Goal: Check status: Check status

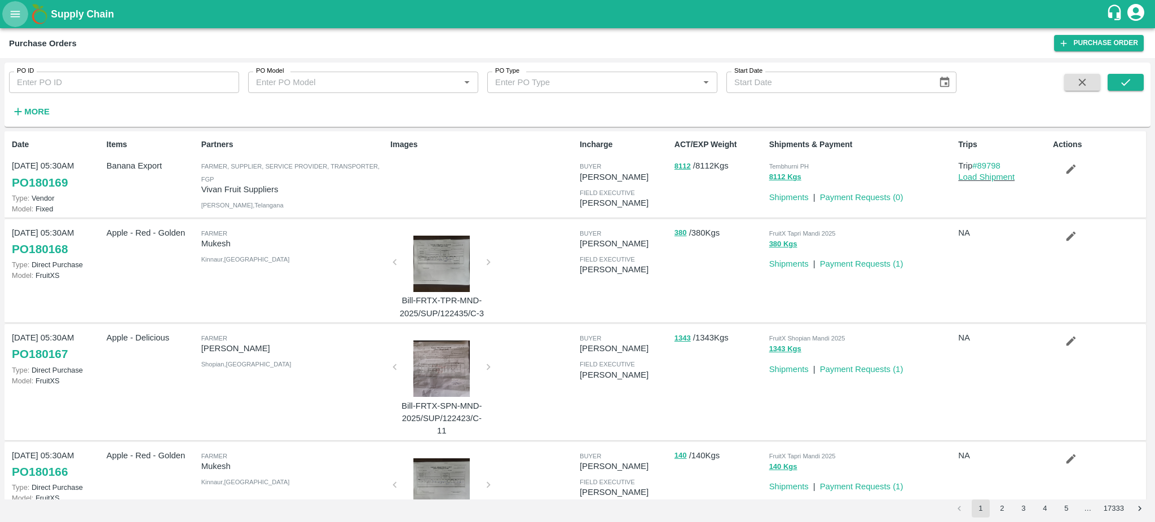
click at [12, 18] on icon "open drawer" at bounding box center [15, 14] width 12 height 12
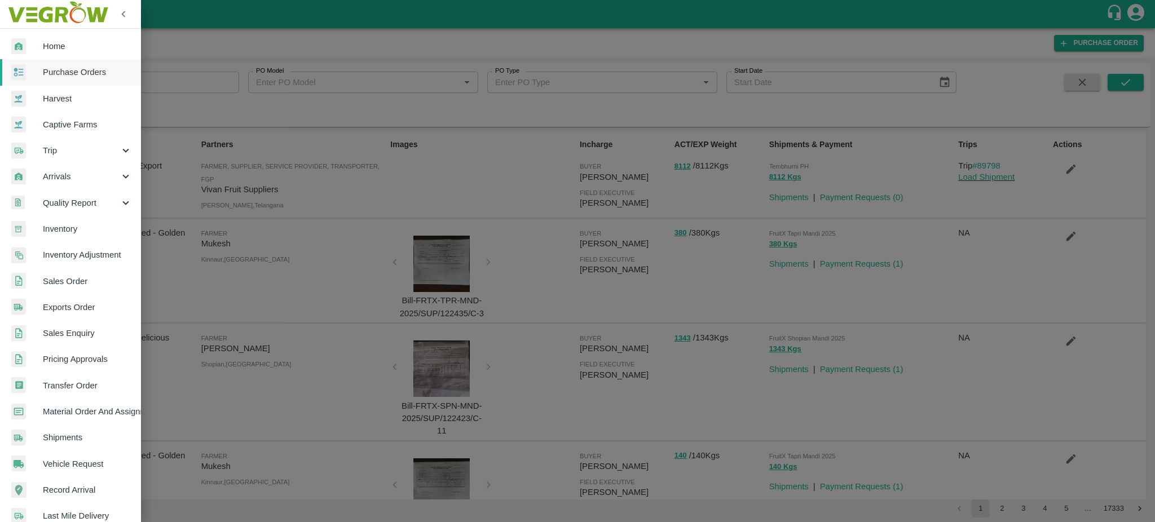
click at [65, 310] on span "Exports Order" at bounding box center [87, 307] width 89 height 12
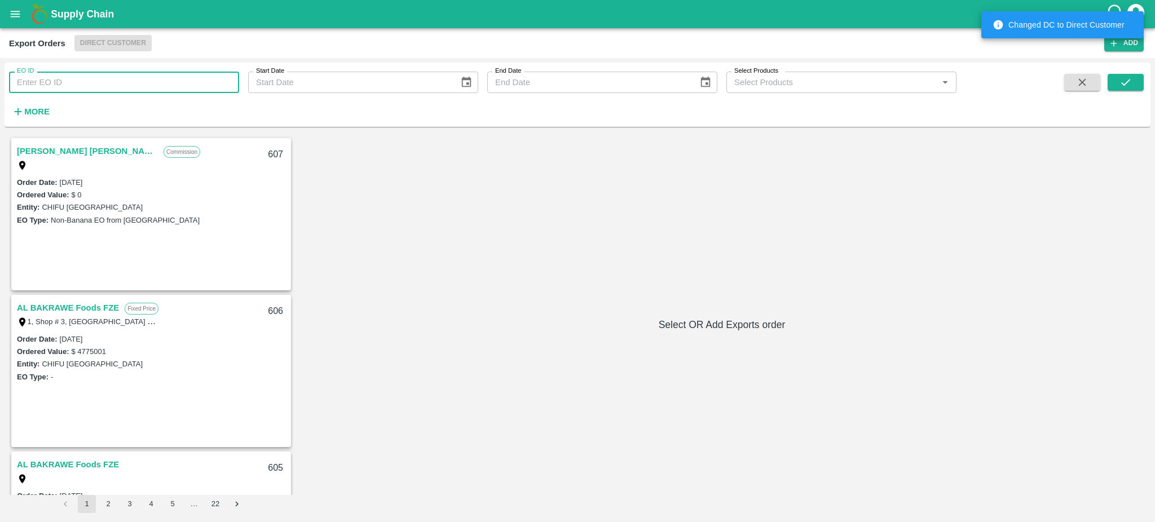
click at [42, 81] on input "EO ID" at bounding box center [124, 82] width 230 height 21
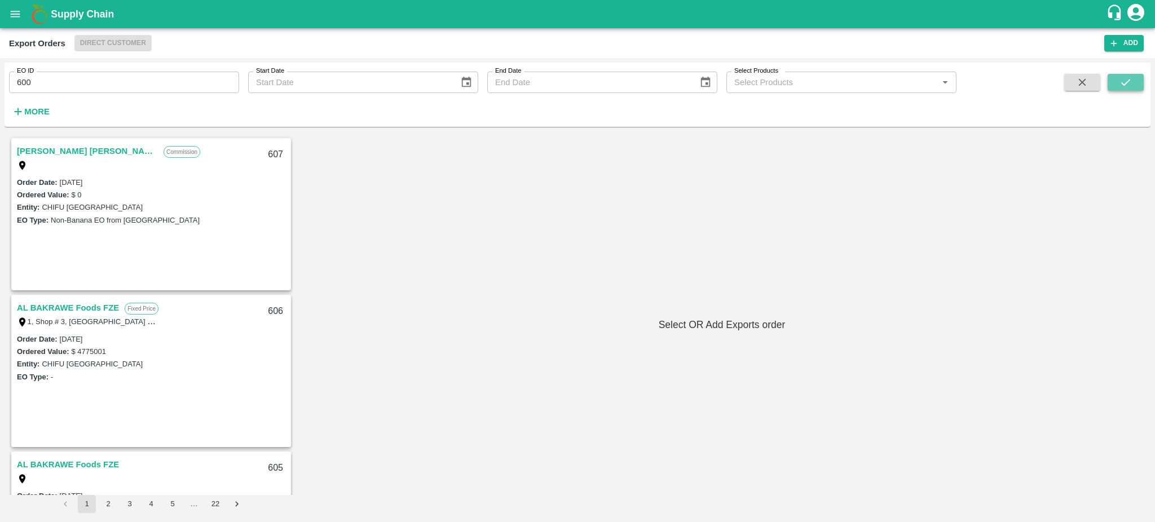
click at [1109, 81] on button "submit" at bounding box center [1125, 82] width 36 height 17
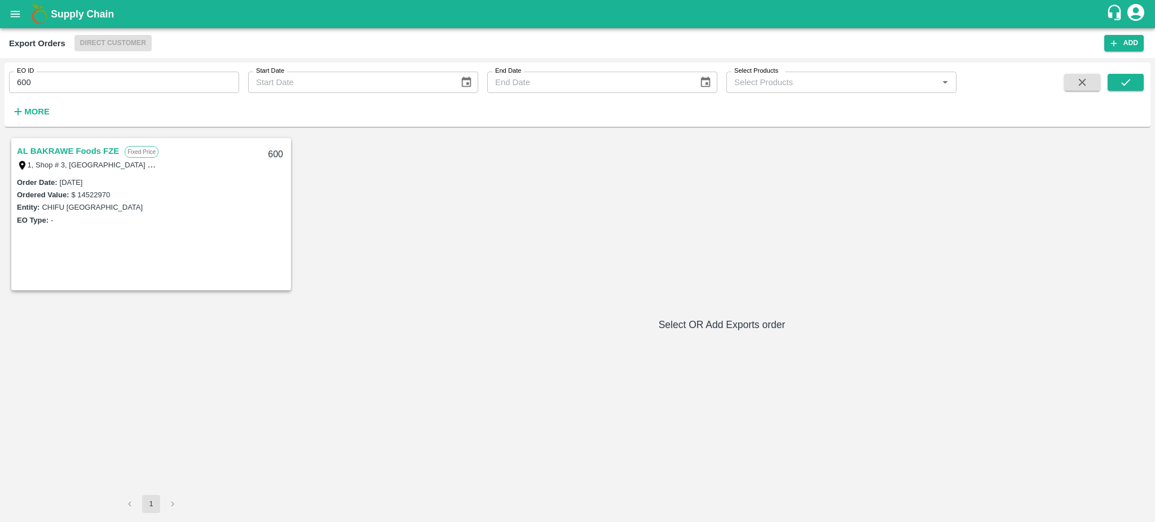
click at [80, 149] on link "AL BAKRAWE Foods FZE" at bounding box center [68, 151] width 102 height 15
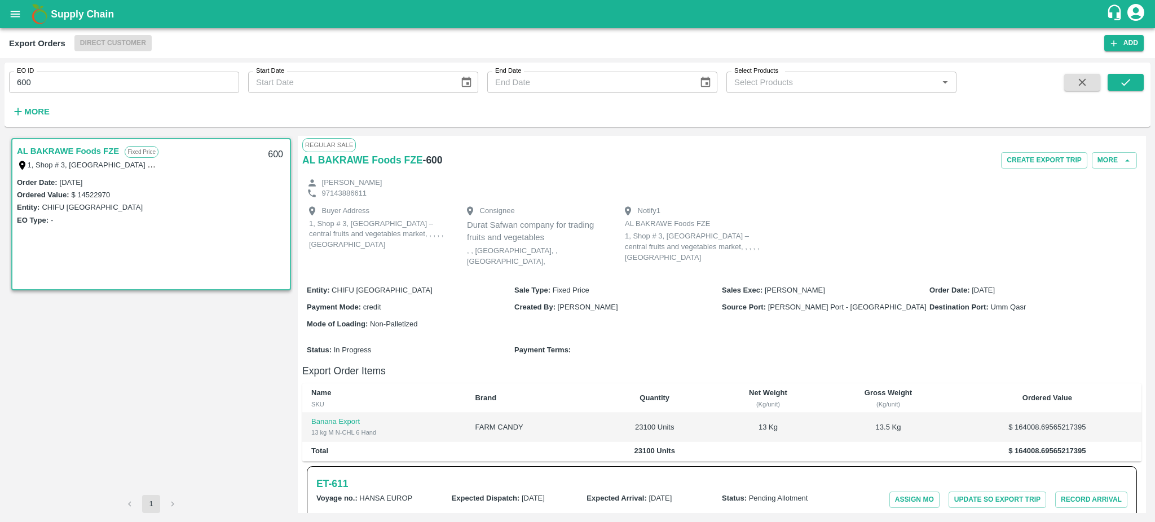
scroll to position [330, 0]
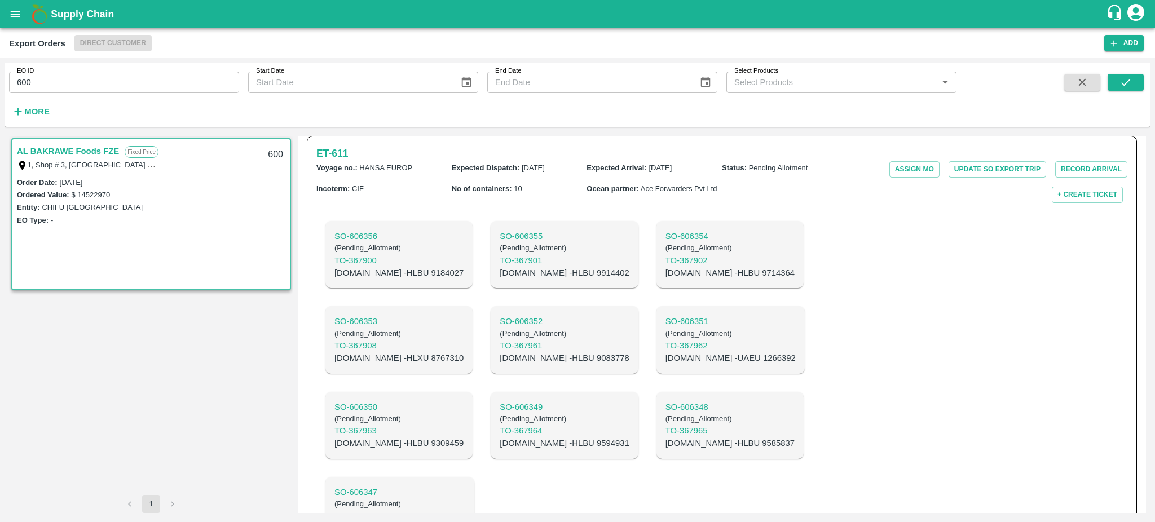
click at [1143, 406] on div "Regular Sale AL BAKRAWE Foods FZE - 600 Create Export Trip More Mr. Musab Murad…" at bounding box center [722, 324] width 848 height 377
click at [328, 151] on h6 "ET- 611" at bounding box center [332, 153] width 32 height 16
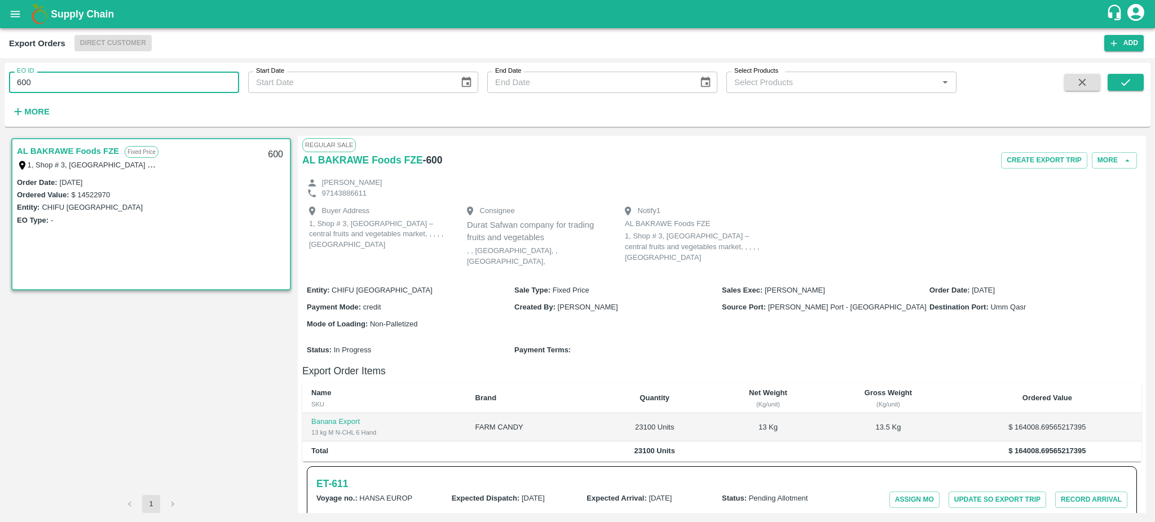
click at [43, 82] on input "600" at bounding box center [124, 82] width 230 height 21
type input "600"
click at [15, 10] on icon "open drawer" at bounding box center [15, 14] width 12 height 12
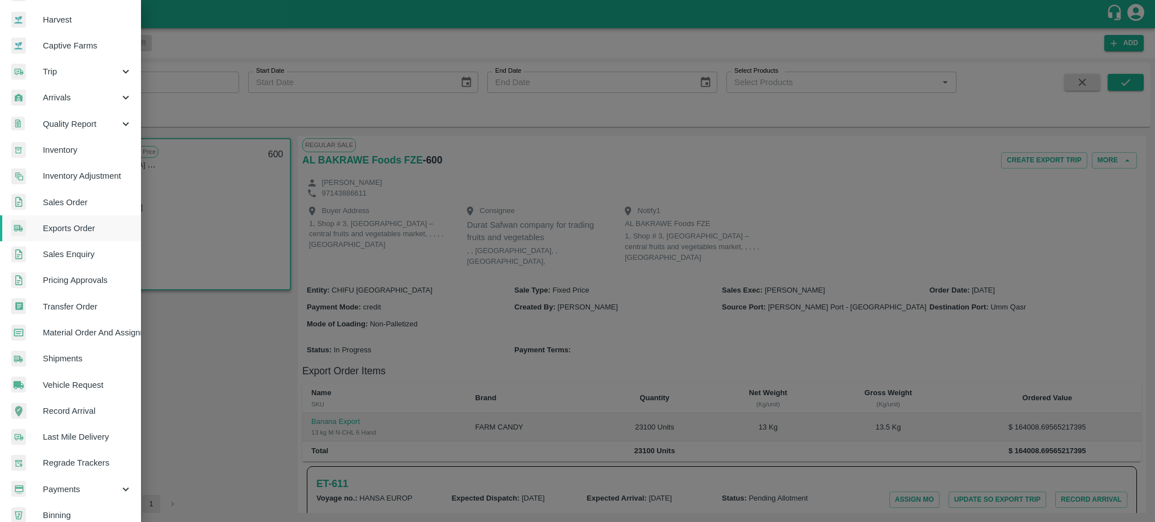
scroll to position [120, 0]
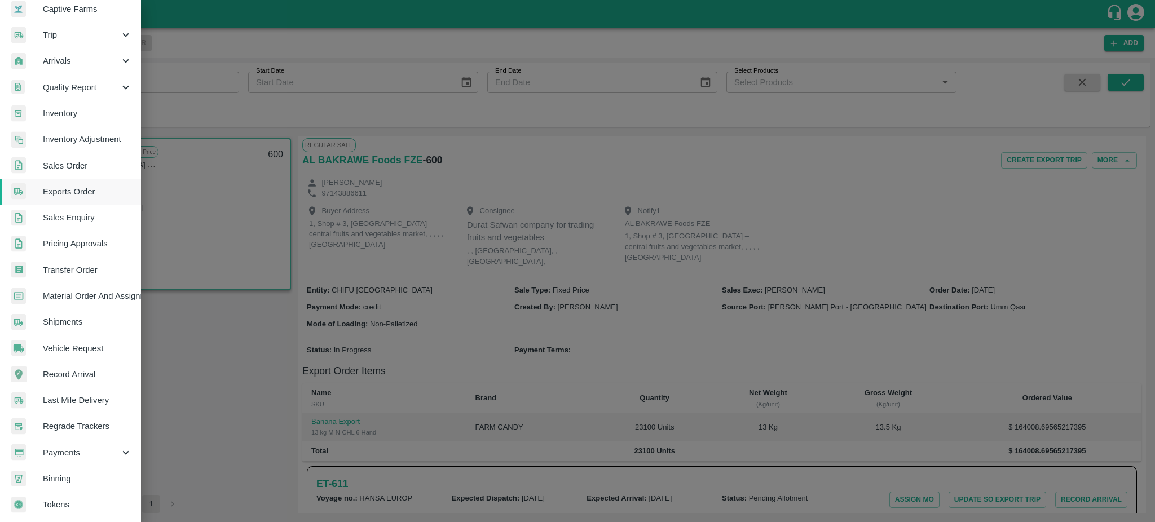
click at [1132, 162] on div at bounding box center [577, 261] width 1155 height 522
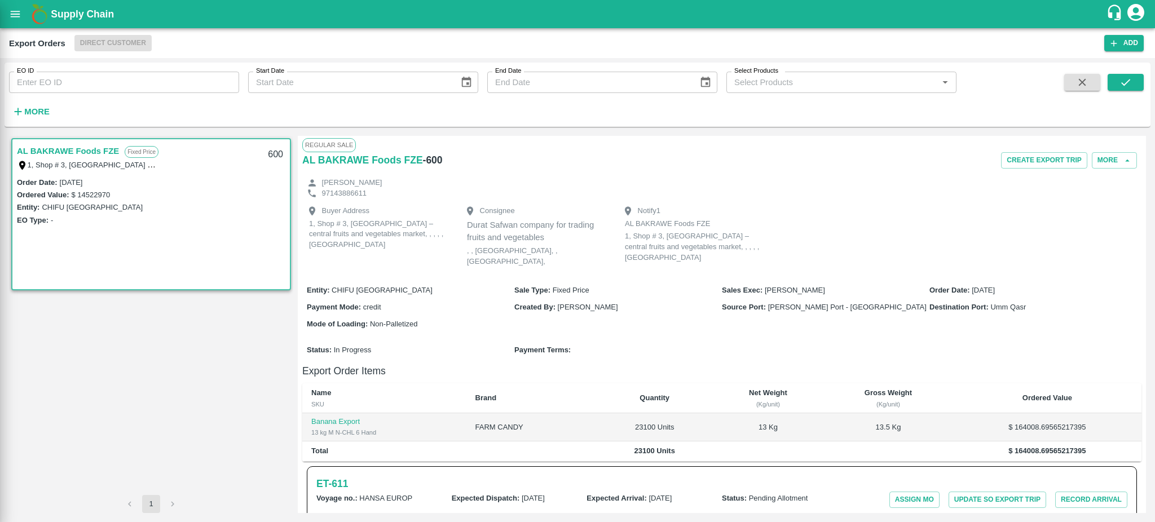
scroll to position [115, 0]
click at [339, 481] on h6 "ET- 611" at bounding box center [332, 484] width 32 height 16
click at [1122, 161] on icon "button" at bounding box center [1127, 161] width 10 height 10
click at [1143, 136] on div "Regular Sale AL BAKRAWE Foods FZE - 600 Create Export Trip More Mr. Musab Murad…" at bounding box center [722, 324] width 848 height 377
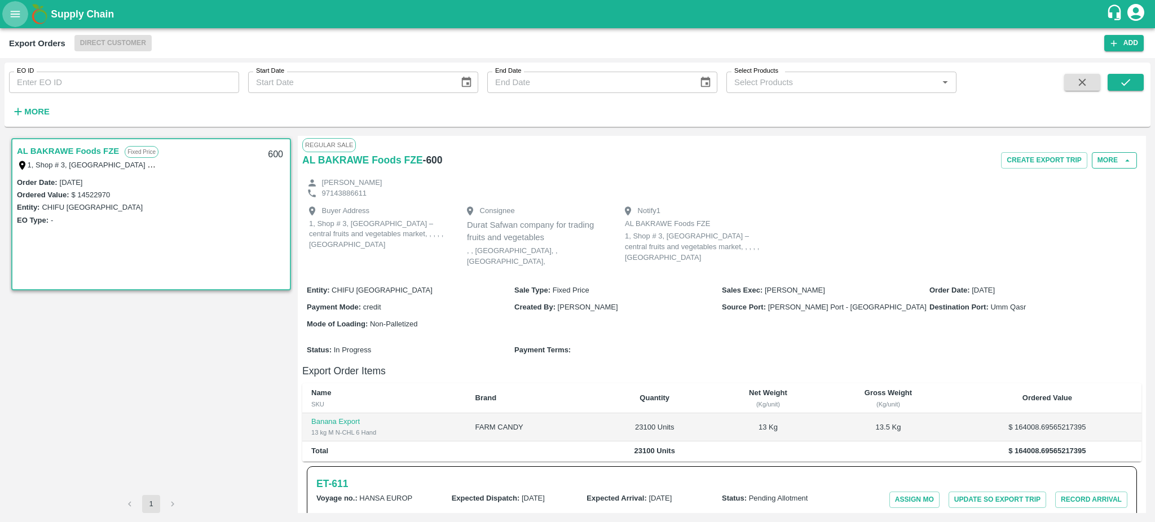
click at [15, 14] on icon "open drawer" at bounding box center [16, 14] width 10 height 6
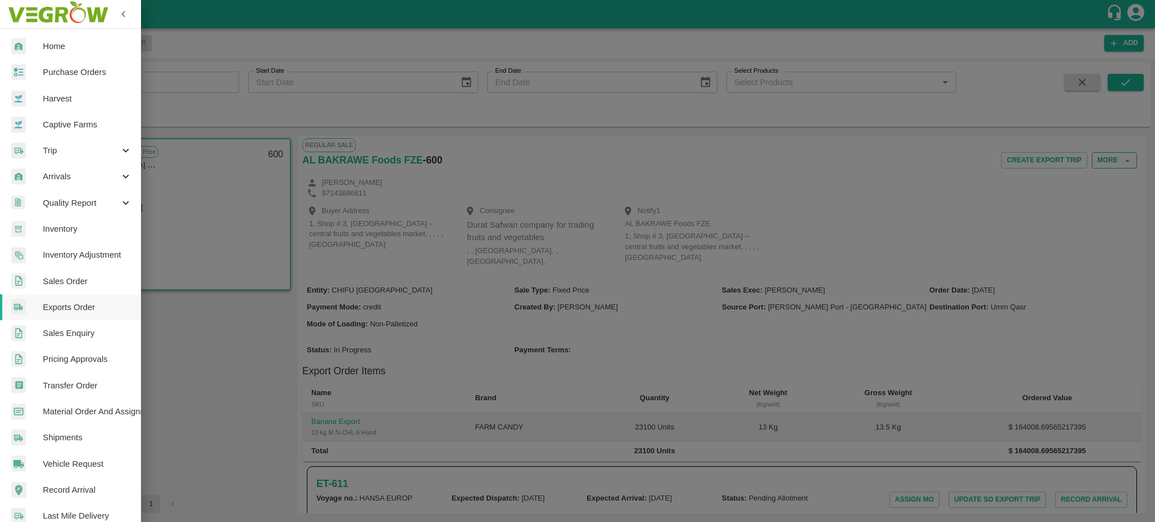
click at [230, 364] on div at bounding box center [577, 261] width 1155 height 522
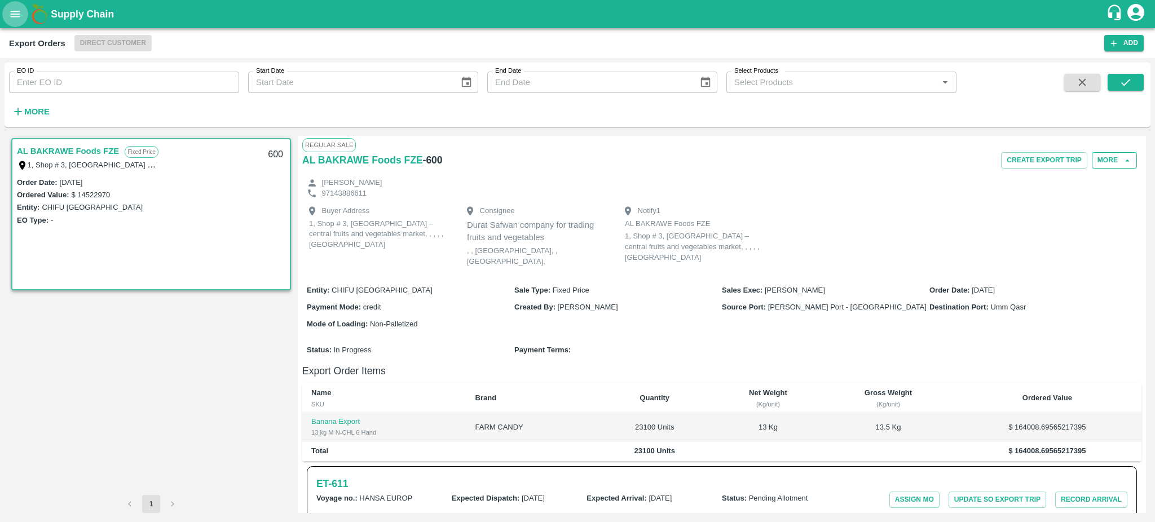
click at [14, 10] on icon "open drawer" at bounding box center [15, 14] width 12 height 12
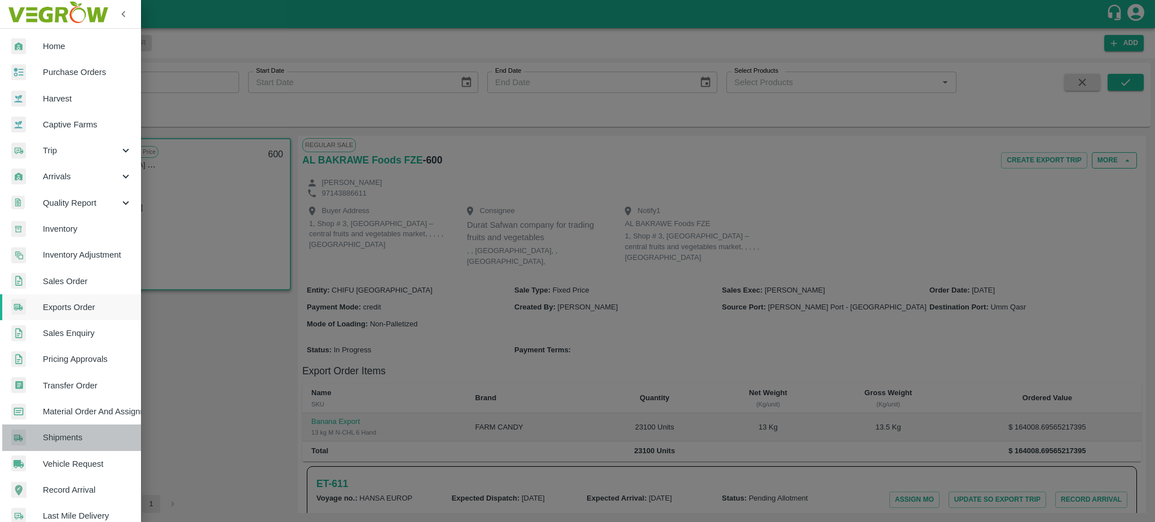
click at [138, 429] on link "Shipments" at bounding box center [70, 438] width 141 height 26
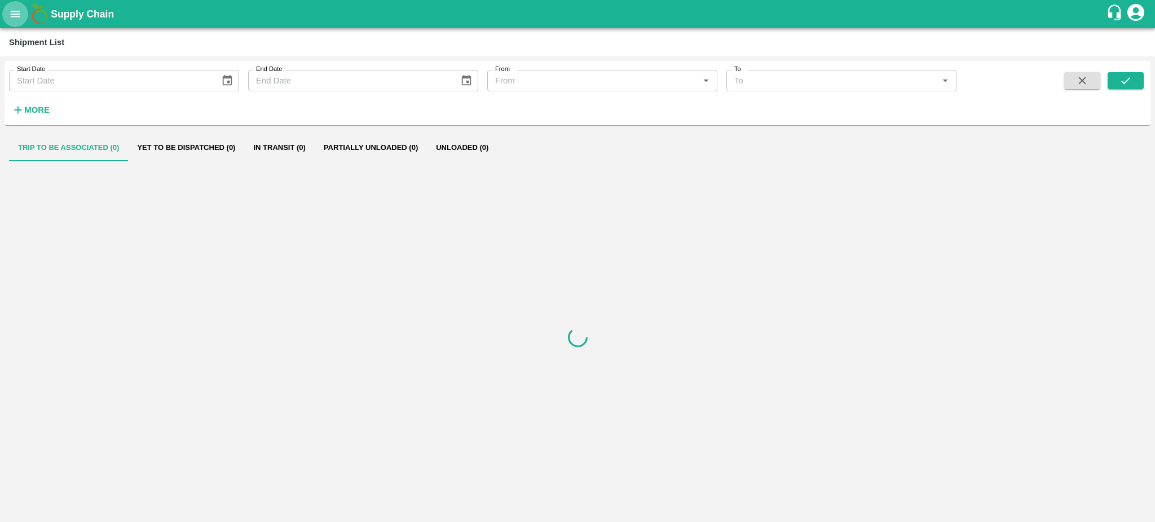
click at [16, 13] on icon "open drawer" at bounding box center [15, 14] width 12 height 12
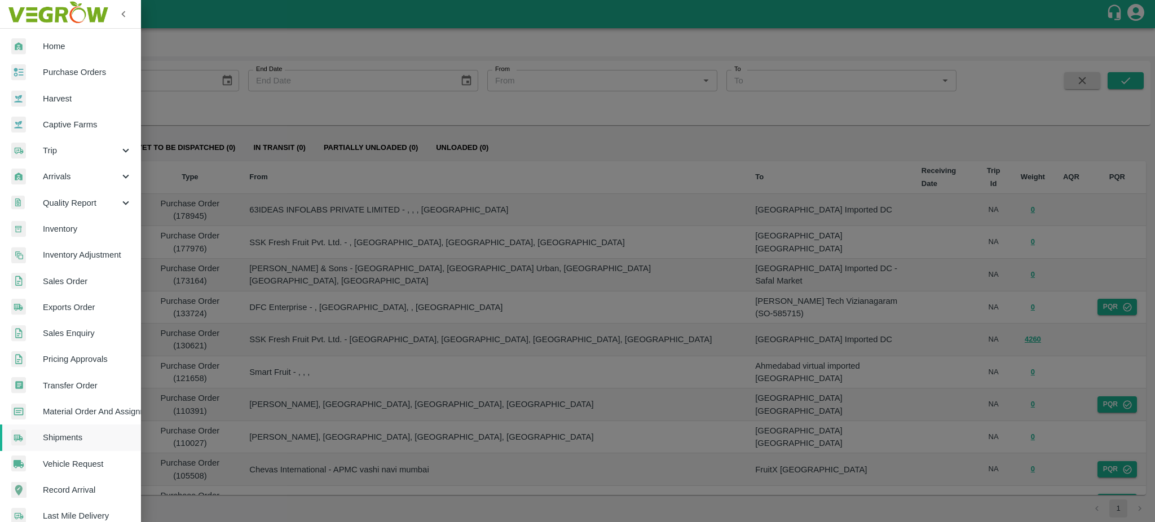
scroll to position [120, 0]
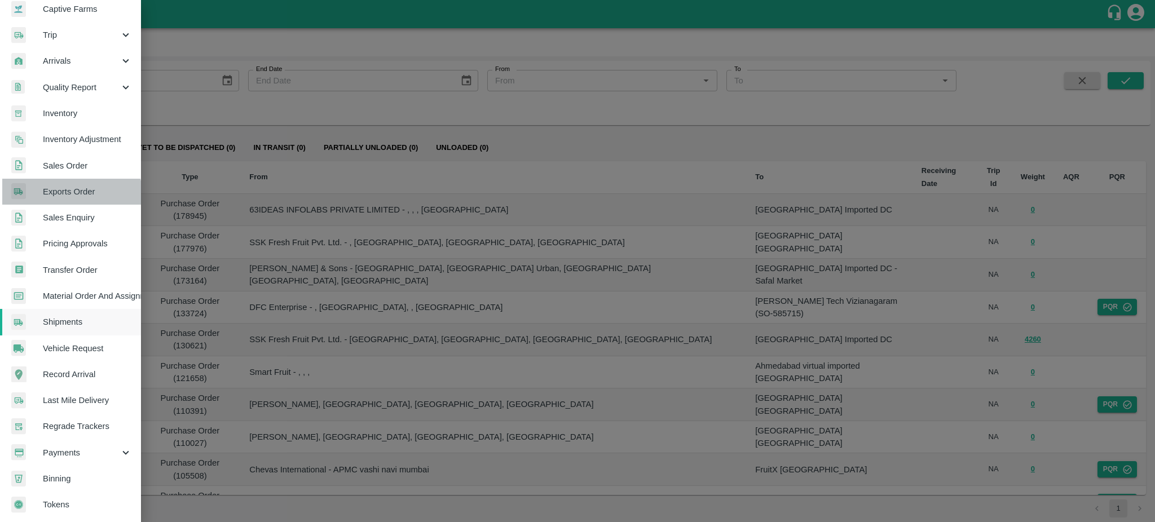
click at [68, 192] on span "Exports Order" at bounding box center [87, 192] width 89 height 12
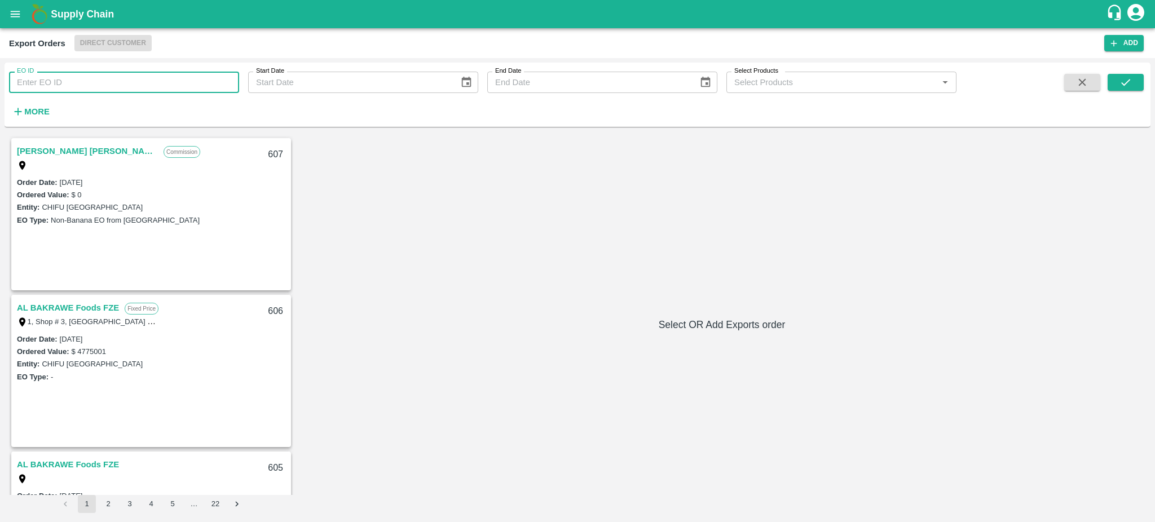
click at [51, 77] on input "EO ID" at bounding box center [124, 82] width 230 height 21
click at [1130, 82] on icon "submit" at bounding box center [1125, 82] width 12 height 12
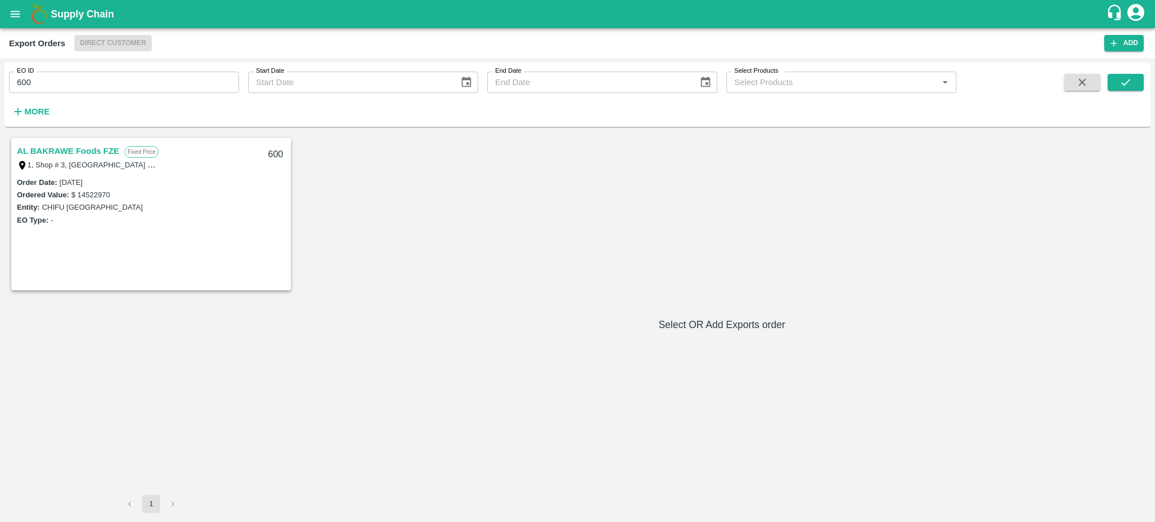
click at [42, 152] on link "AL BAKRAWE Foods FZE" at bounding box center [68, 151] width 102 height 15
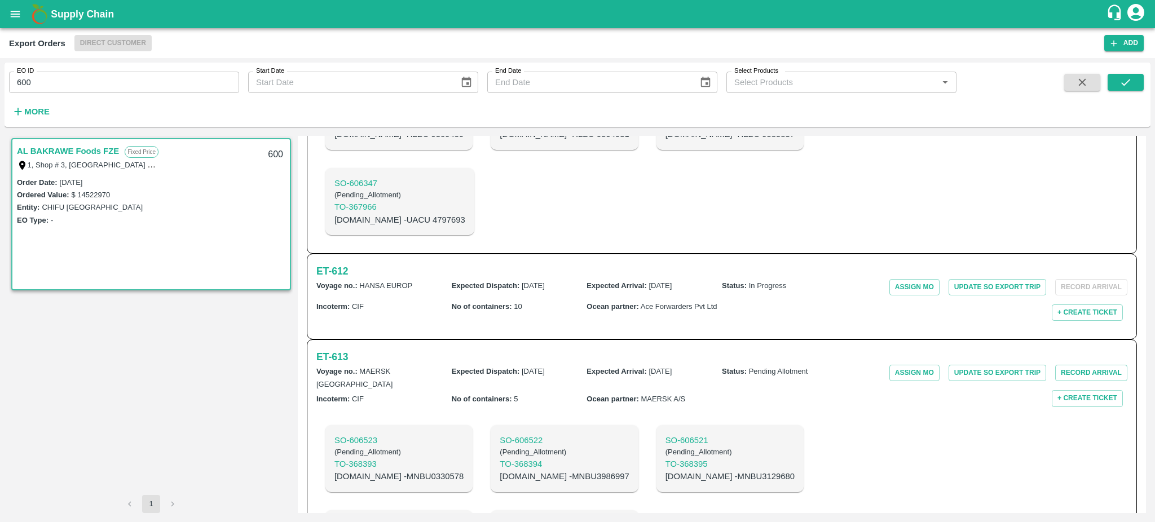
scroll to position [310, 0]
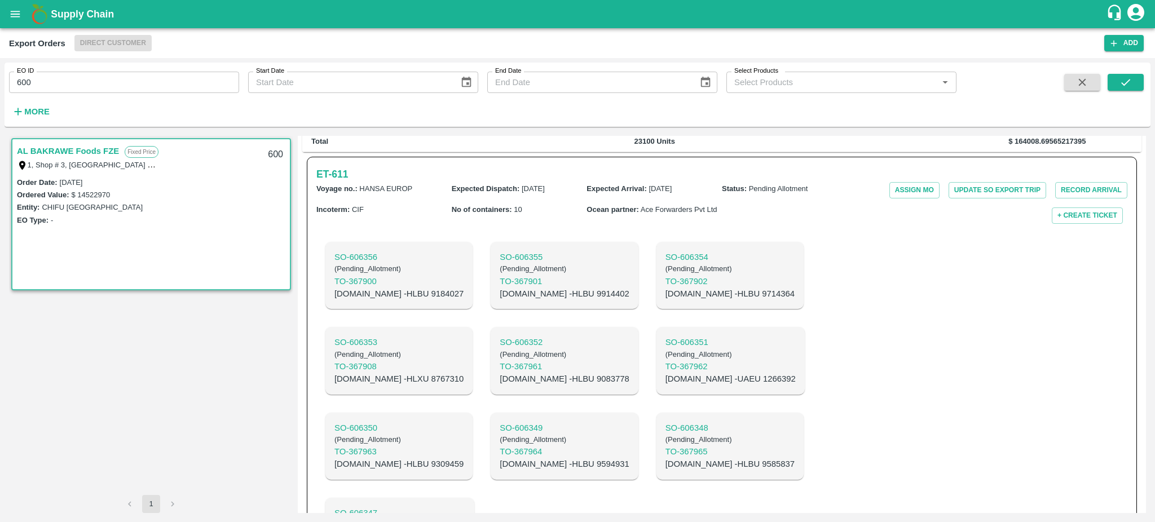
click at [1143, 396] on div "Regular Sale AL BAKRAWE Foods FZE - 600 Create Export Trip More Mr. Musab Murad…" at bounding box center [722, 324] width 848 height 377
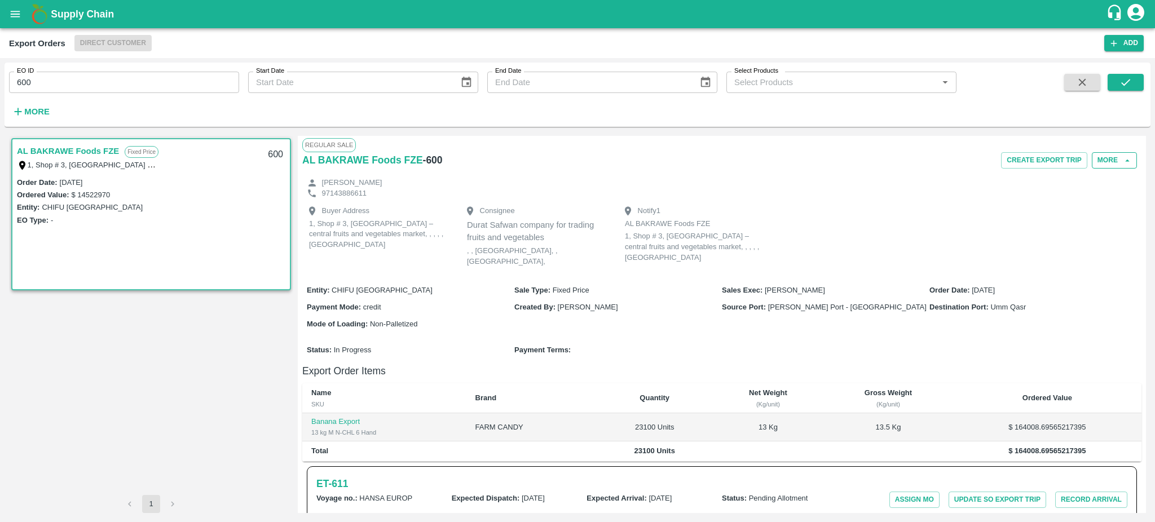
click at [1114, 155] on button "More" at bounding box center [1114, 160] width 45 height 16
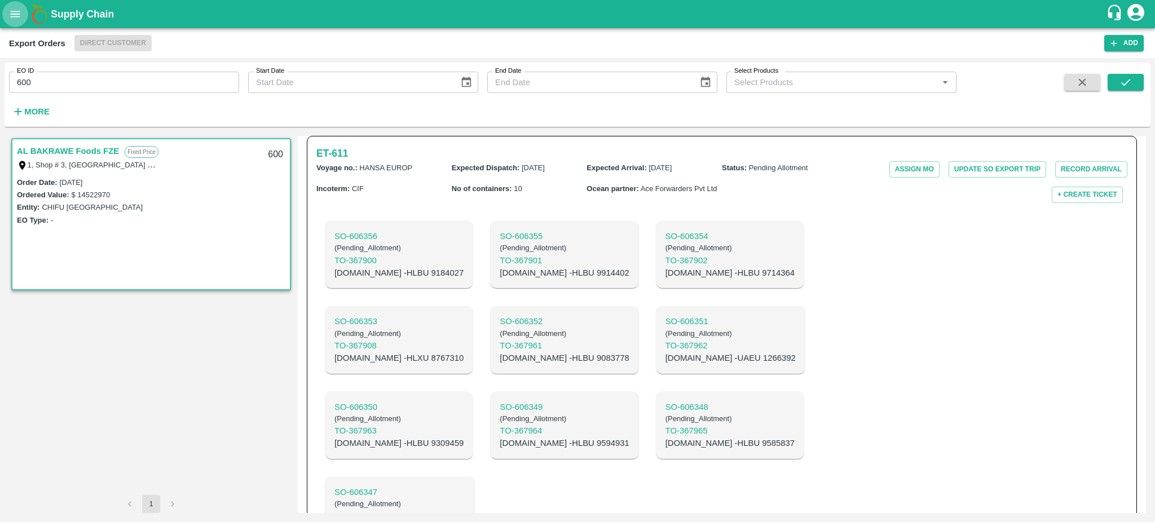
click at [15, 16] on icon "open drawer" at bounding box center [15, 14] width 12 height 12
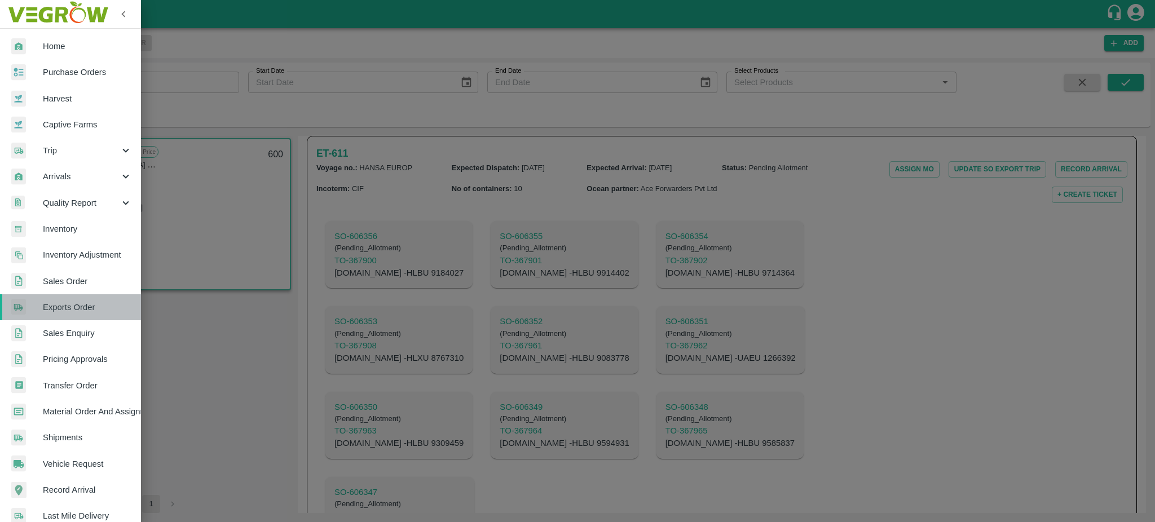
click at [71, 303] on span "Exports Order" at bounding box center [87, 307] width 89 height 12
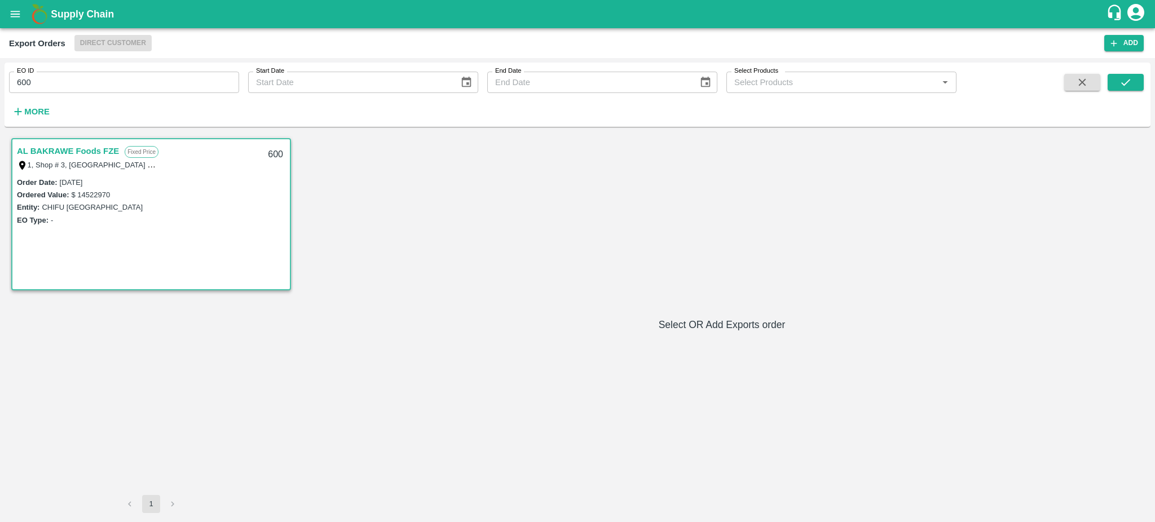
click at [51, 72] on input "600" at bounding box center [124, 82] width 230 height 21
type input "600"
click at [1130, 86] on icon "submit" at bounding box center [1125, 82] width 12 height 12
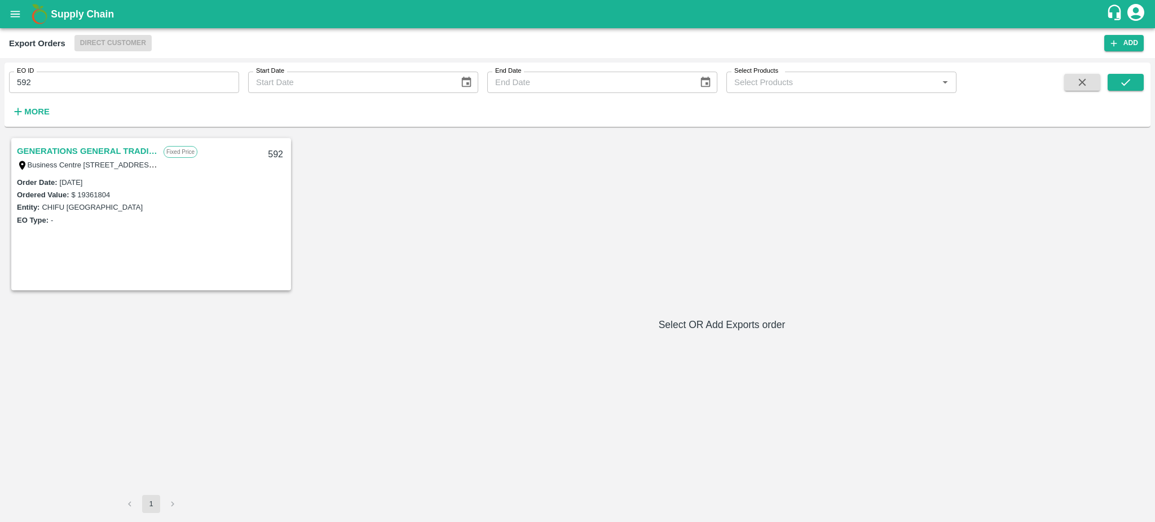
click at [89, 148] on link "GENERATIONS GENERAL TRADING LLC" at bounding box center [87, 151] width 141 height 15
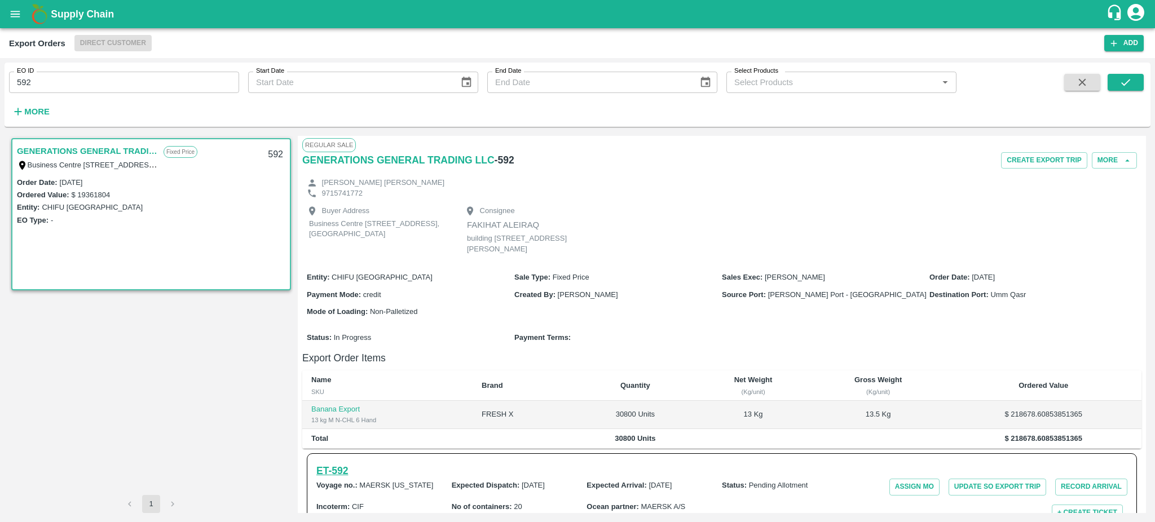
click at [340, 479] on h6 "ET- 592" at bounding box center [332, 471] width 32 height 16
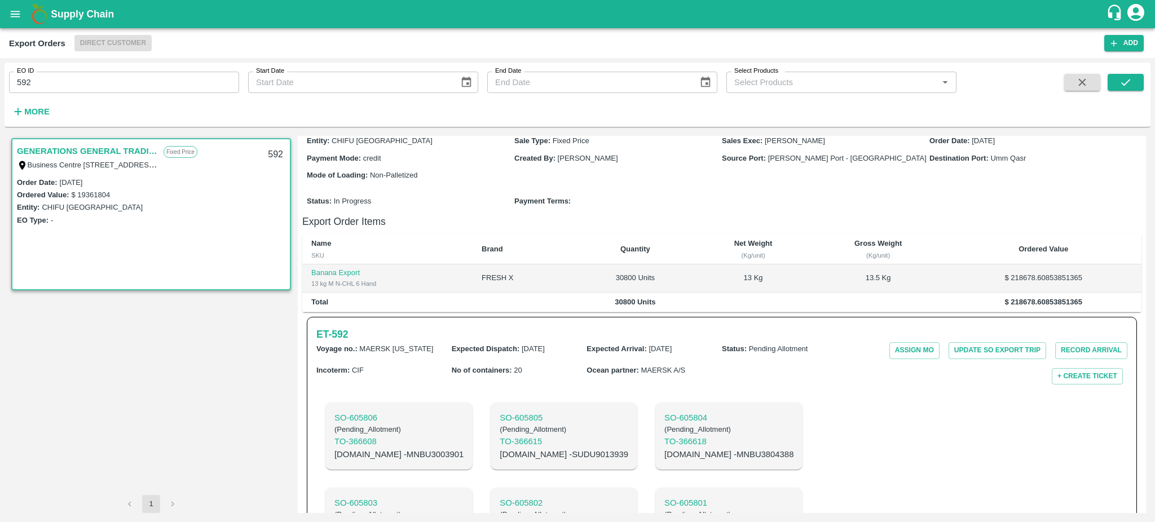
scroll to position [134, 0]
click at [337, 338] on h6 "ET- 592" at bounding box center [332, 337] width 32 height 16
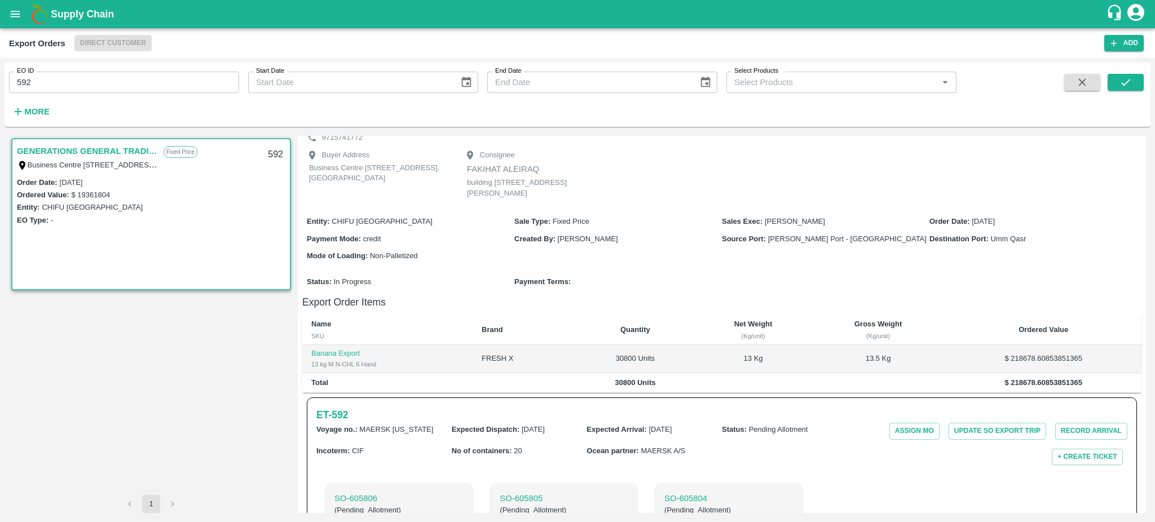
scroll to position [0, 0]
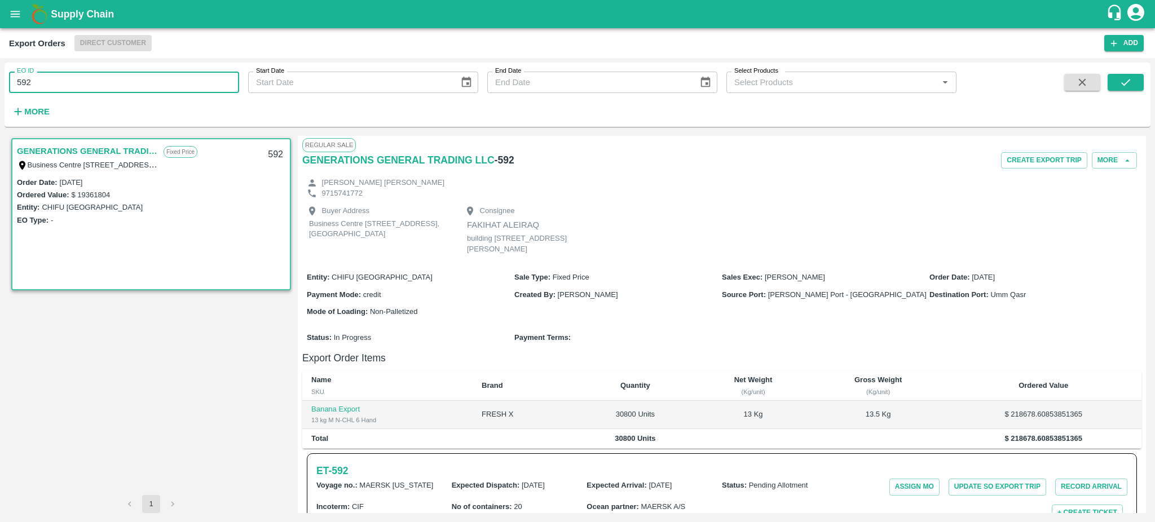
click at [131, 80] on input "592" at bounding box center [124, 82] width 230 height 21
type input "5"
click at [1135, 80] on button "submit" at bounding box center [1125, 82] width 36 height 17
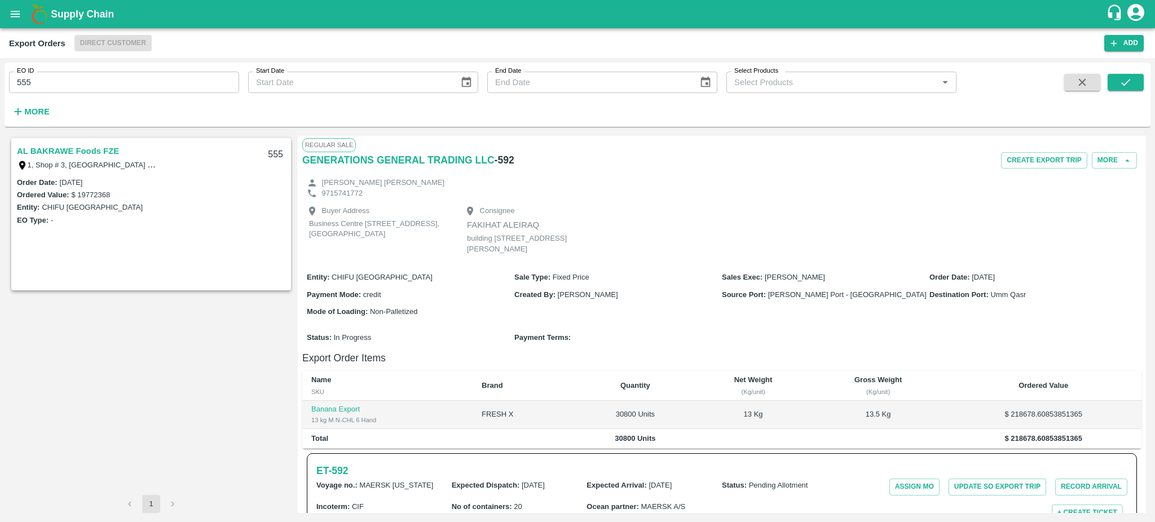
click at [36, 148] on link "AL BAKRAWE Foods FZE" at bounding box center [68, 151] width 102 height 15
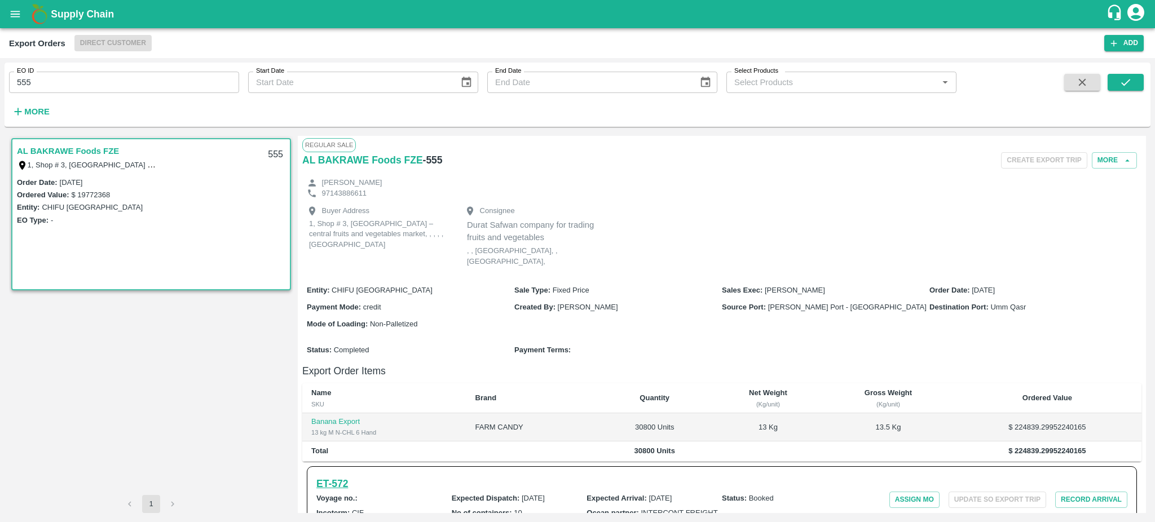
click at [344, 476] on h6 "ET- 572" at bounding box center [332, 484] width 32 height 16
click at [15, 17] on icon "open drawer" at bounding box center [15, 14] width 12 height 12
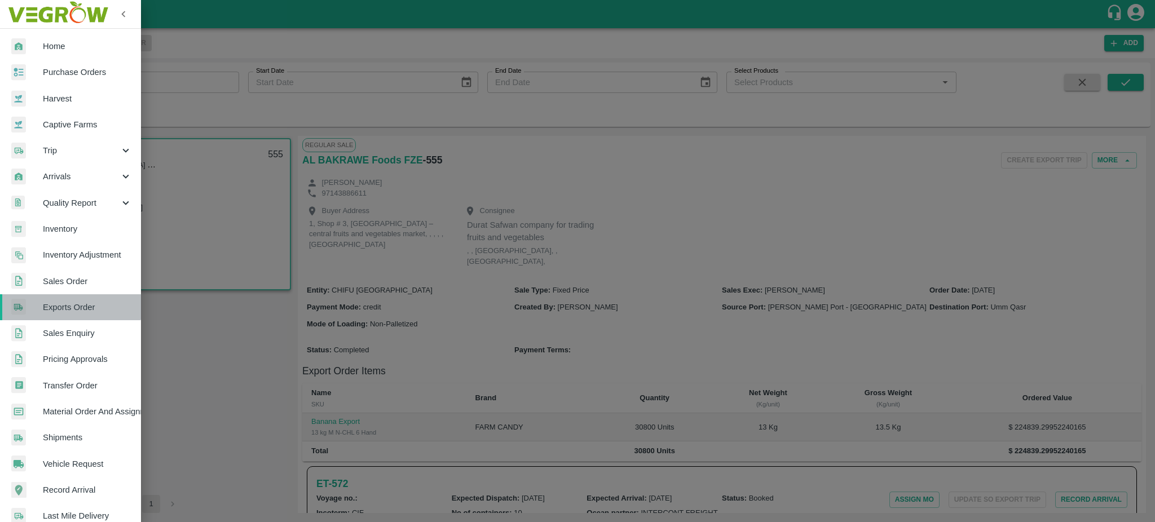
click at [67, 303] on span "Exports Order" at bounding box center [87, 307] width 89 height 12
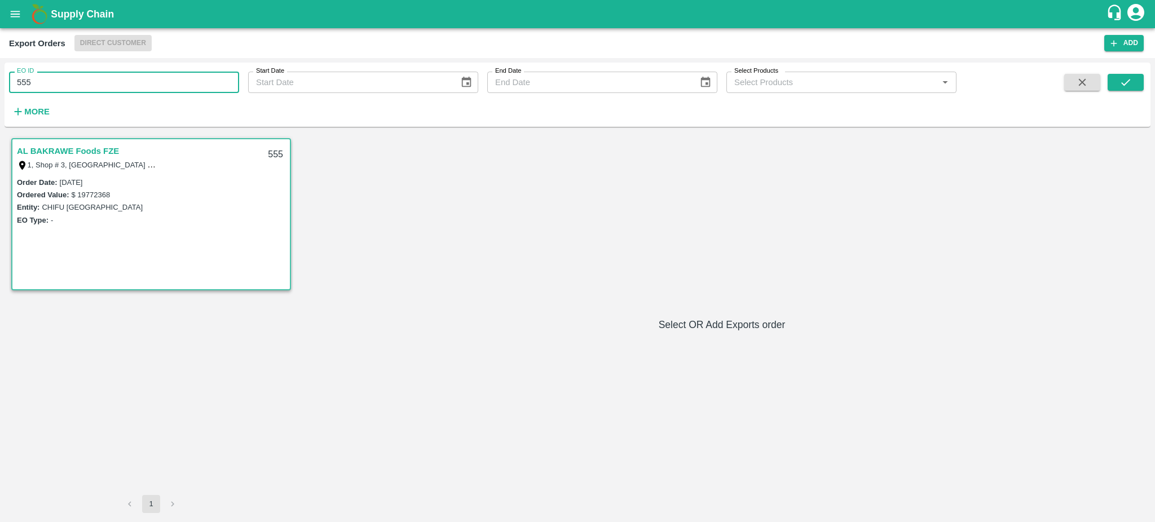
click at [51, 74] on input "555" at bounding box center [124, 82] width 230 height 21
type input "555"
click at [411, 152] on div "AL BAKRAWE Foods FZE 1, Shop # 3, Ras Al Khor – central fruits and vegetables m…" at bounding box center [577, 324] width 1137 height 377
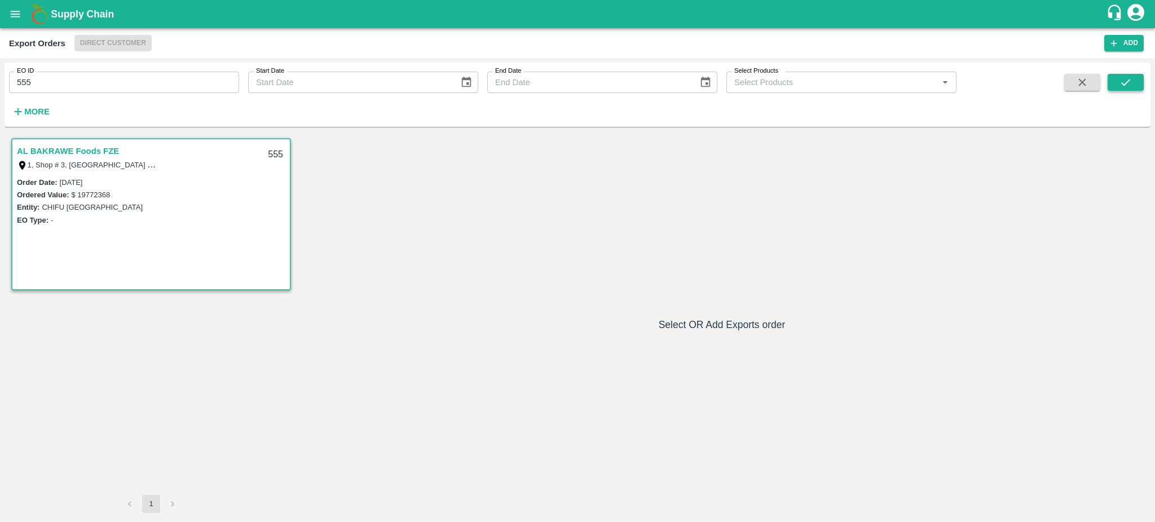
click at [1123, 85] on icon "submit" at bounding box center [1125, 82] width 9 height 7
click at [39, 149] on link "AL BAKRAWE Foods FZE" at bounding box center [68, 151] width 102 height 15
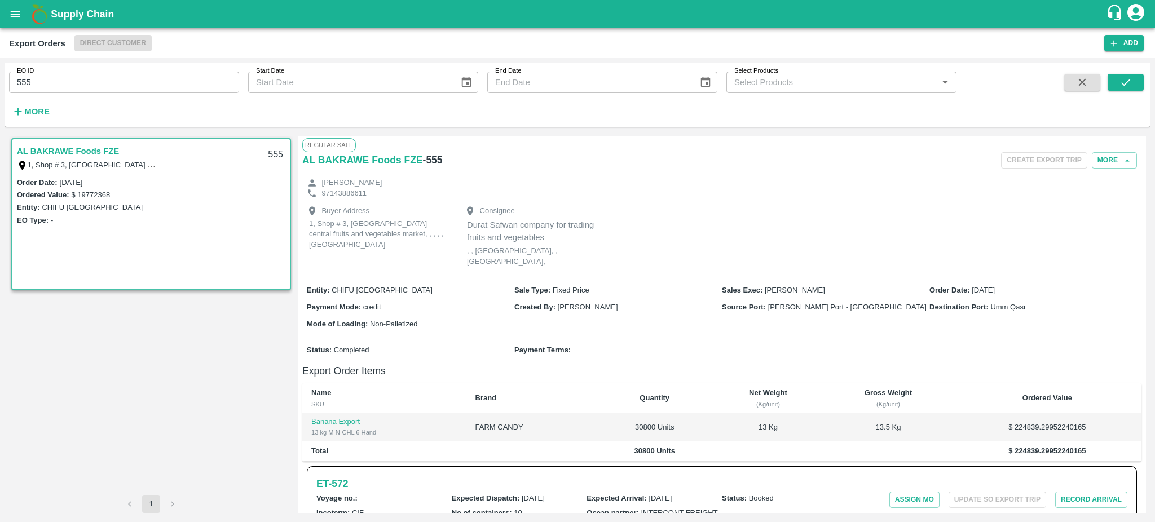
click at [334, 476] on h6 "ET- 572" at bounding box center [332, 484] width 32 height 16
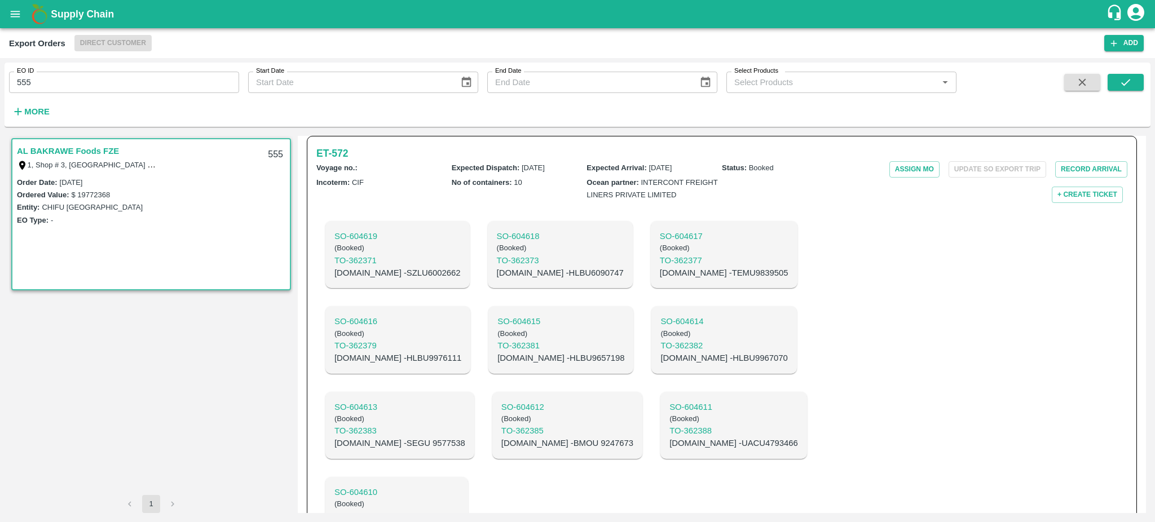
click at [67, 77] on input "555" at bounding box center [124, 82] width 230 height 21
type input "555"
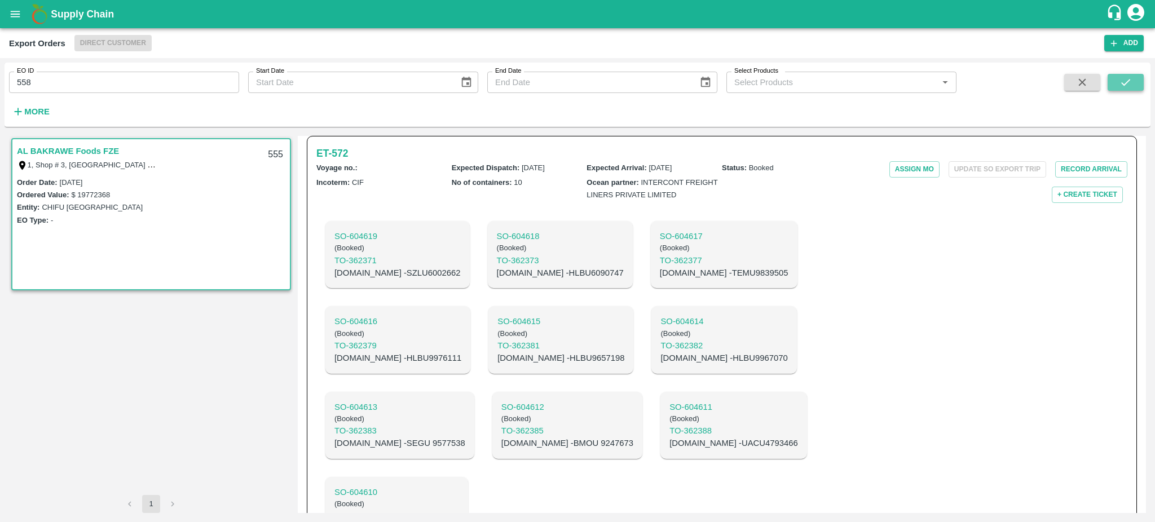
click at [1128, 82] on icon "submit" at bounding box center [1125, 82] width 12 height 12
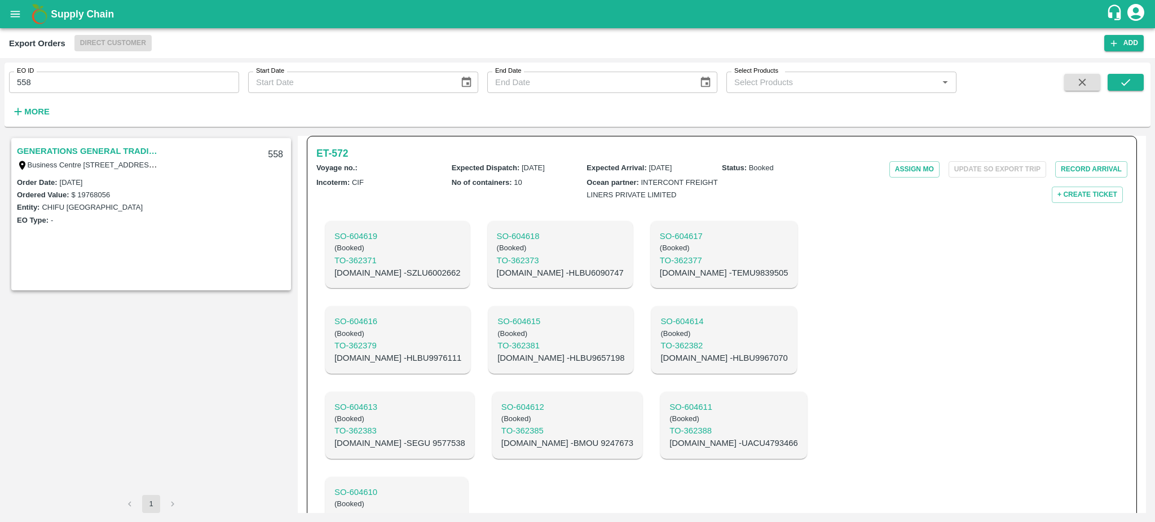
click at [38, 148] on link "GENERATIONS GENERAL TRADING LLC" at bounding box center [87, 151] width 141 height 15
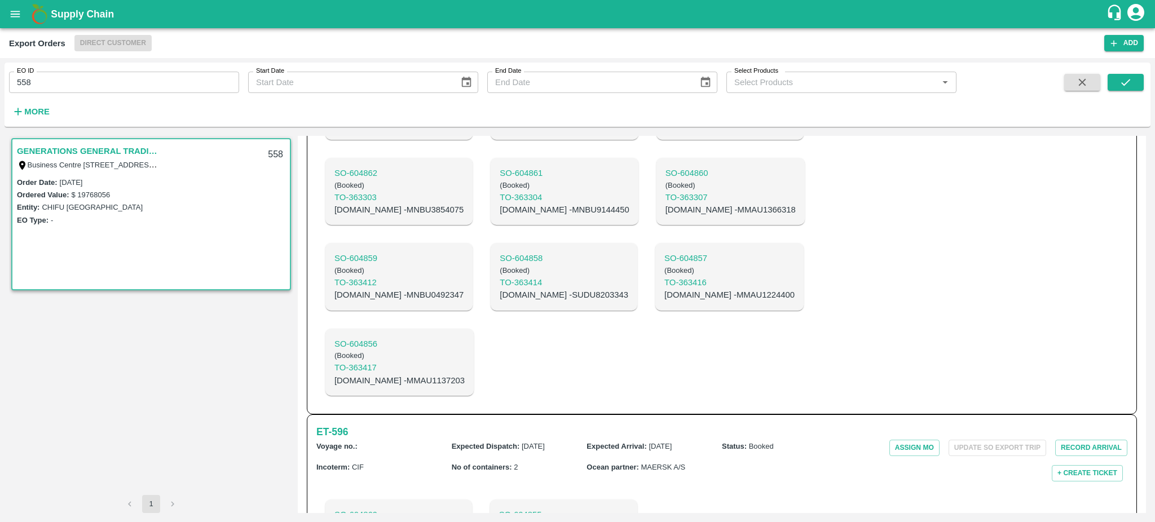
scroll to position [221, 0]
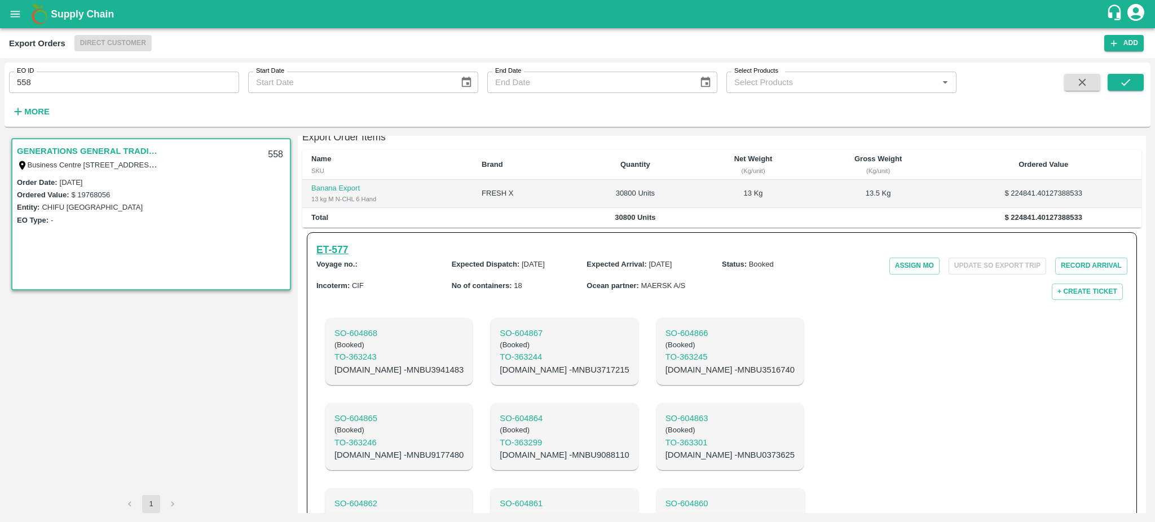
click at [324, 254] on h6 "ET- 577" at bounding box center [332, 250] width 32 height 16
click at [44, 80] on input "558" at bounding box center [124, 82] width 230 height 21
type input "558"
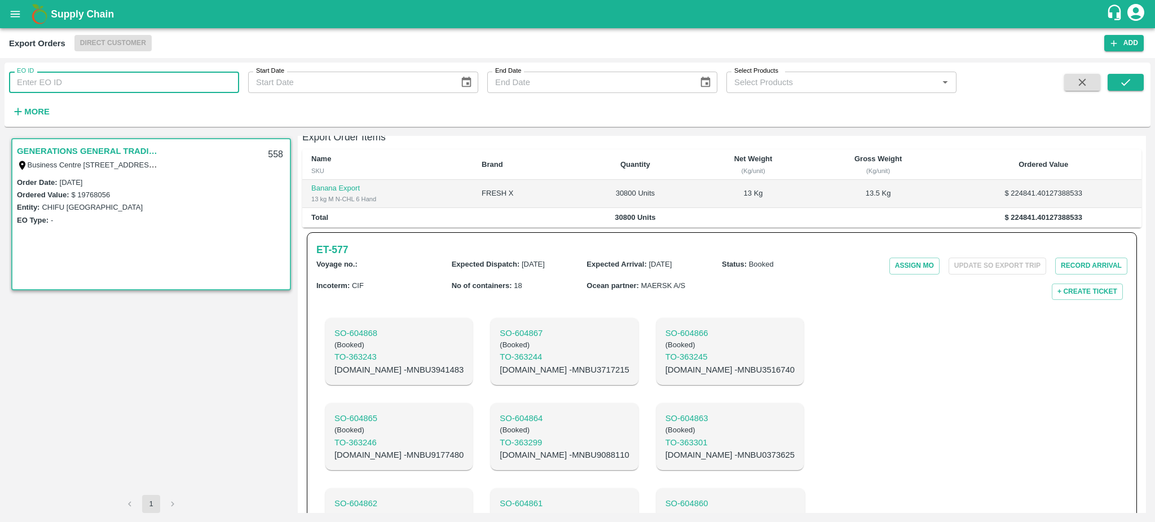
click at [70, 89] on input "EO ID" at bounding box center [124, 82] width 230 height 21
type input "489"
click at [1115, 78] on button "submit" at bounding box center [1125, 82] width 36 height 17
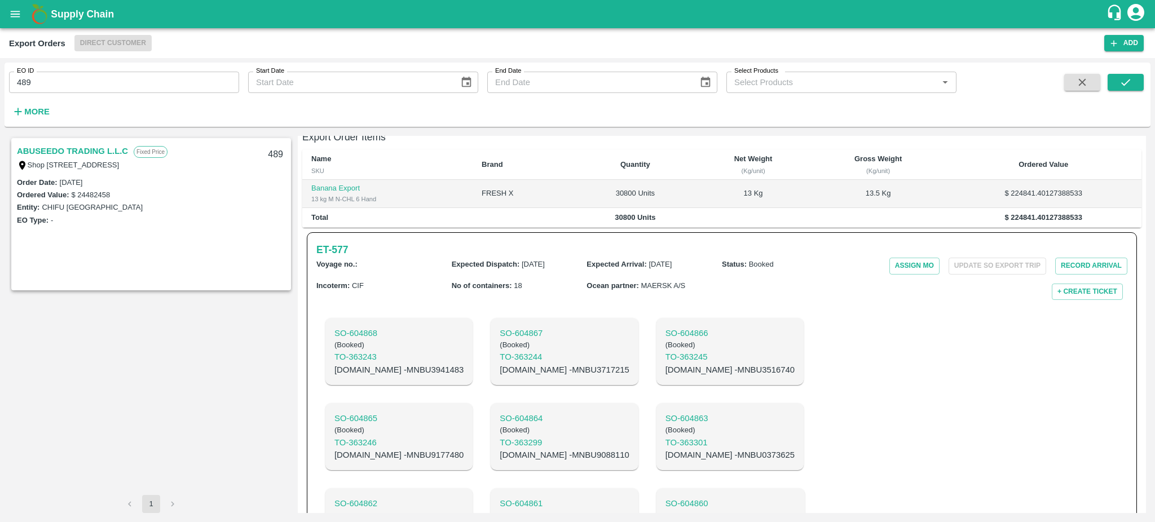
click at [81, 148] on link "ABUSEEDO TRADING L.L.C" at bounding box center [72, 151] width 111 height 15
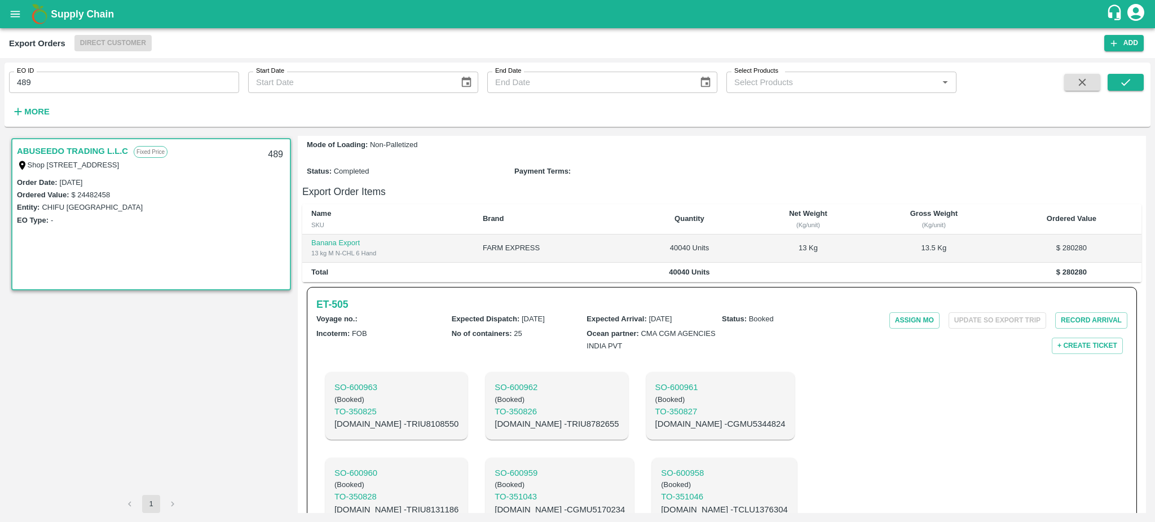
scroll to position [280, 0]
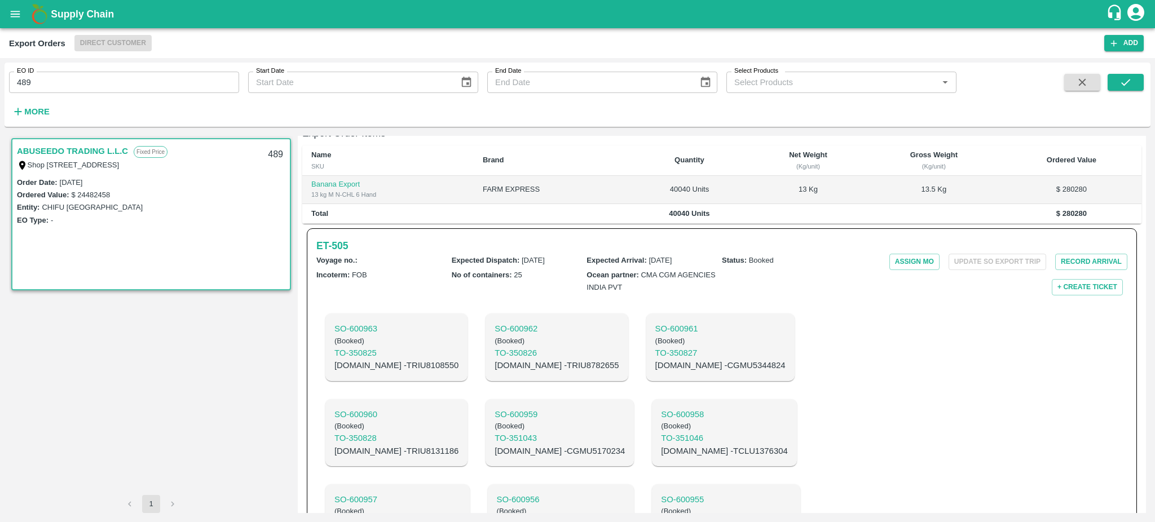
click at [81, 148] on link "ABUSEEDO TRADING L.L.C" at bounding box center [72, 151] width 111 height 15
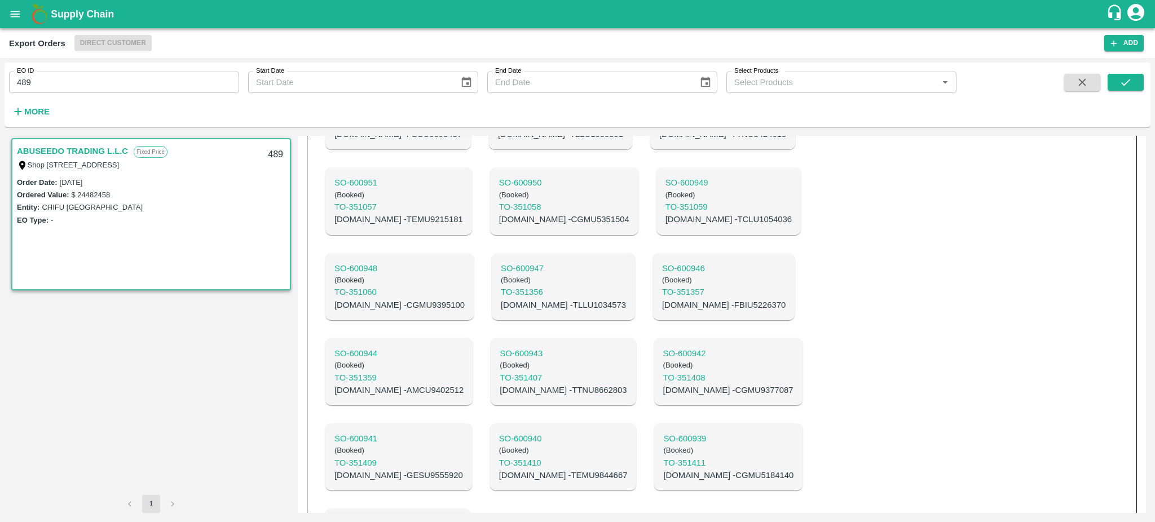
scroll to position [866, 0]
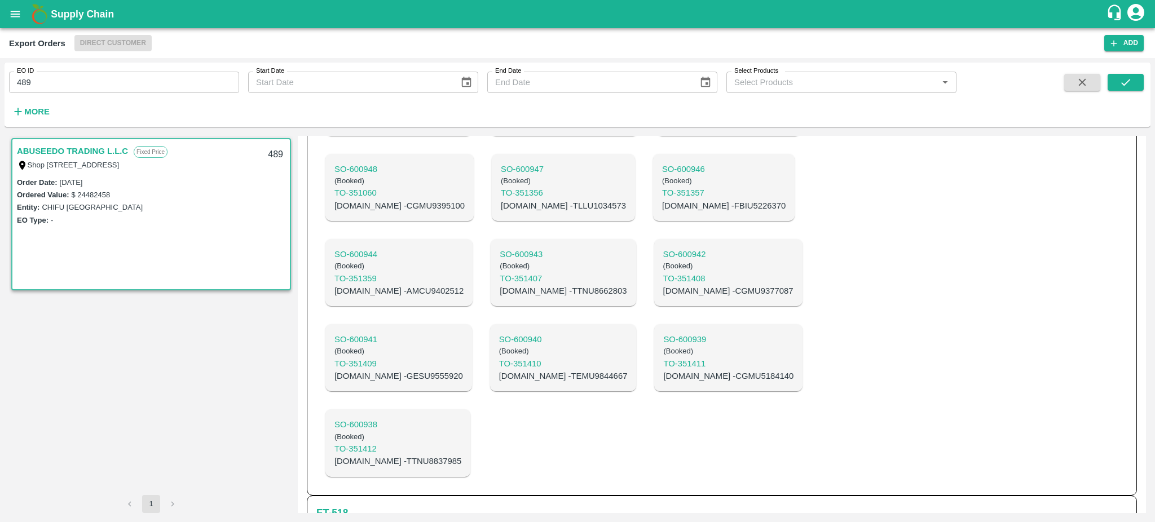
click at [346, 505] on h6 "ET- 518" at bounding box center [332, 513] width 32 height 16
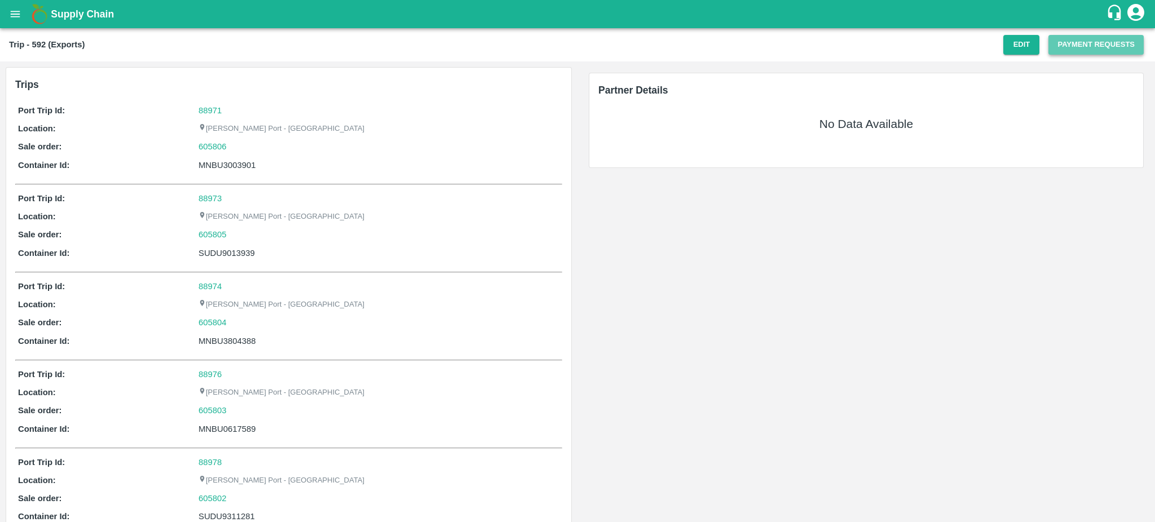
click at [1091, 45] on button "Payment Requests" at bounding box center [1095, 45] width 95 height 20
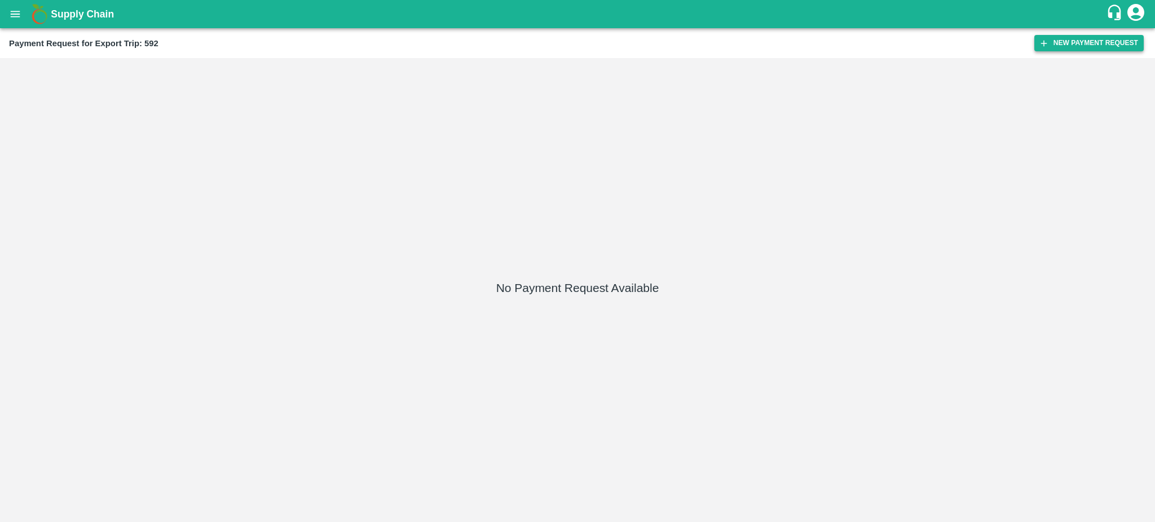
click at [1083, 38] on button "New Payment Request" at bounding box center [1088, 43] width 109 height 16
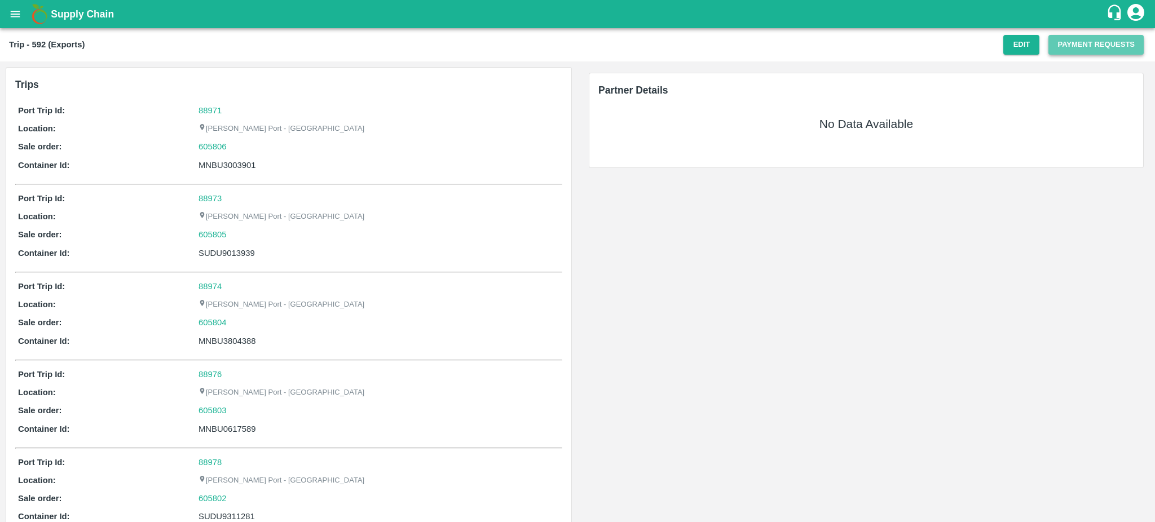
click at [1089, 39] on button "Payment Requests" at bounding box center [1095, 45] width 95 height 20
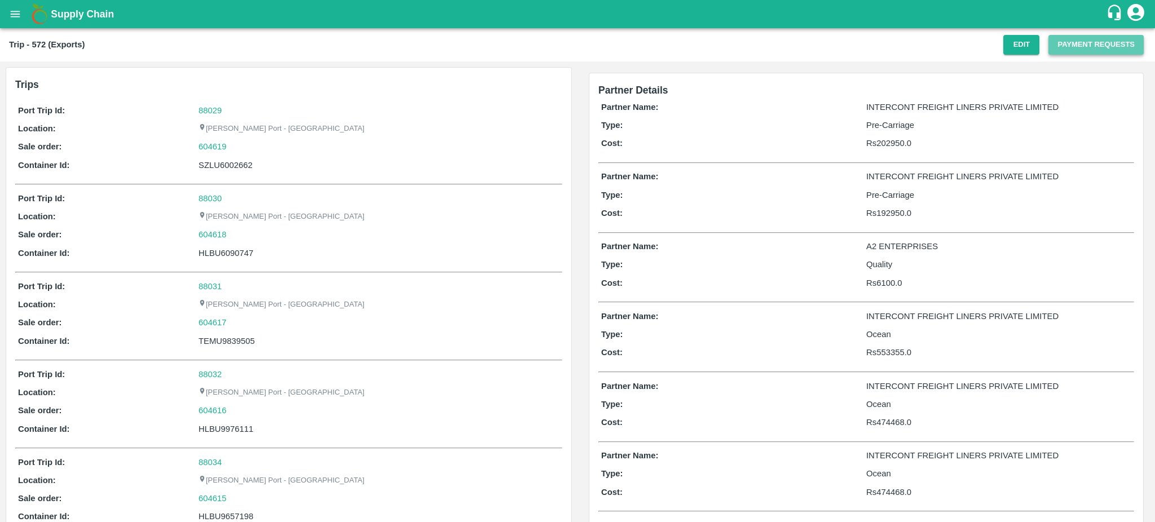
click at [1080, 45] on button "Payment Requests" at bounding box center [1095, 45] width 95 height 20
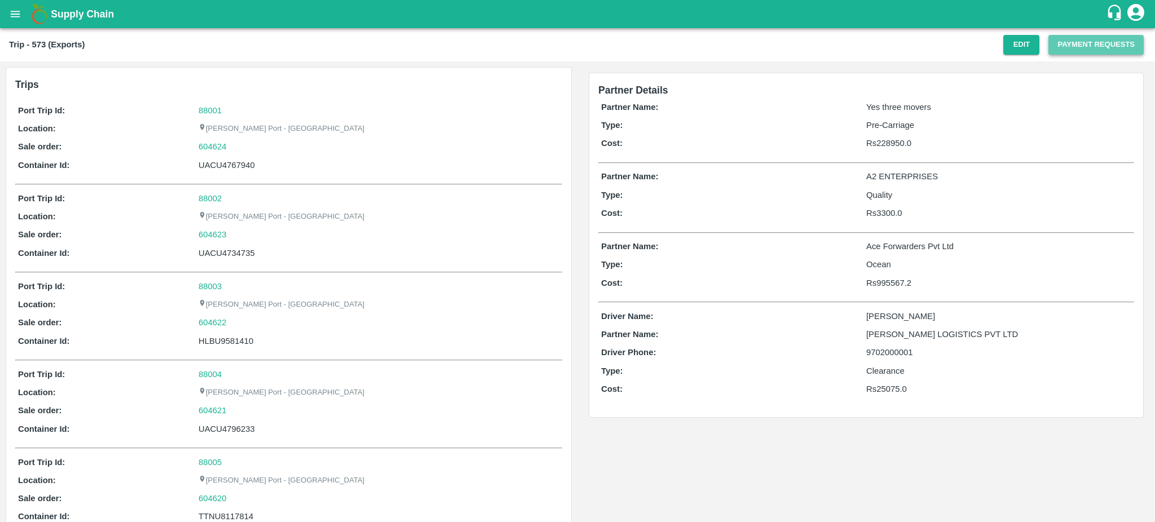
click at [1069, 46] on button "Payment Requests" at bounding box center [1095, 45] width 95 height 20
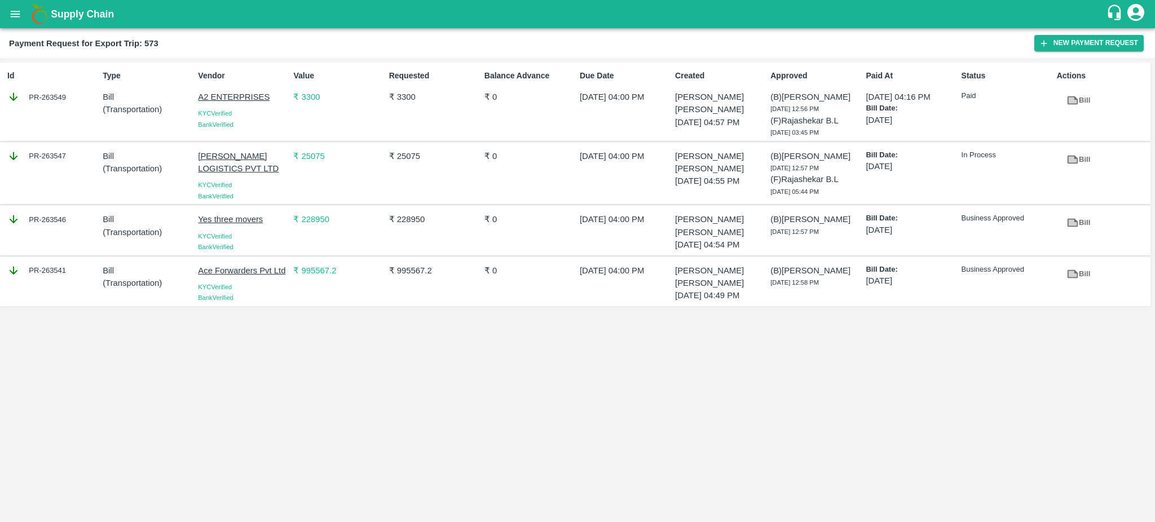
click at [71, 220] on div "PR-263546" at bounding box center [52, 219] width 91 height 12
copy div "PR-263546"
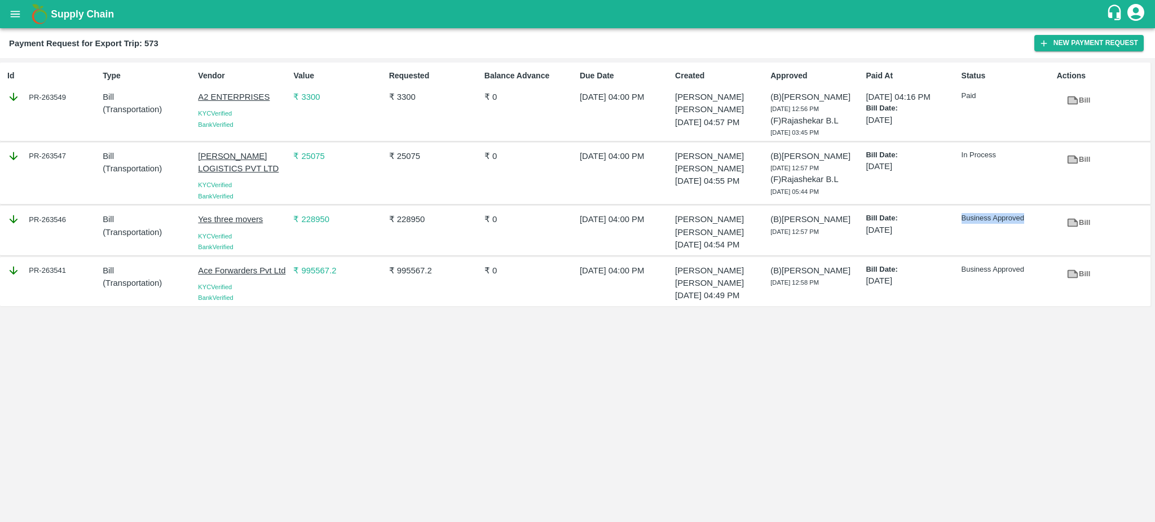
drag, startPoint x: 979, startPoint y: 215, endPoint x: 1025, endPoint y: 220, distance: 46.5
click at [1025, 220] on div "Business Approved" at bounding box center [1004, 230] width 95 height 43
copy p "Business Approved"
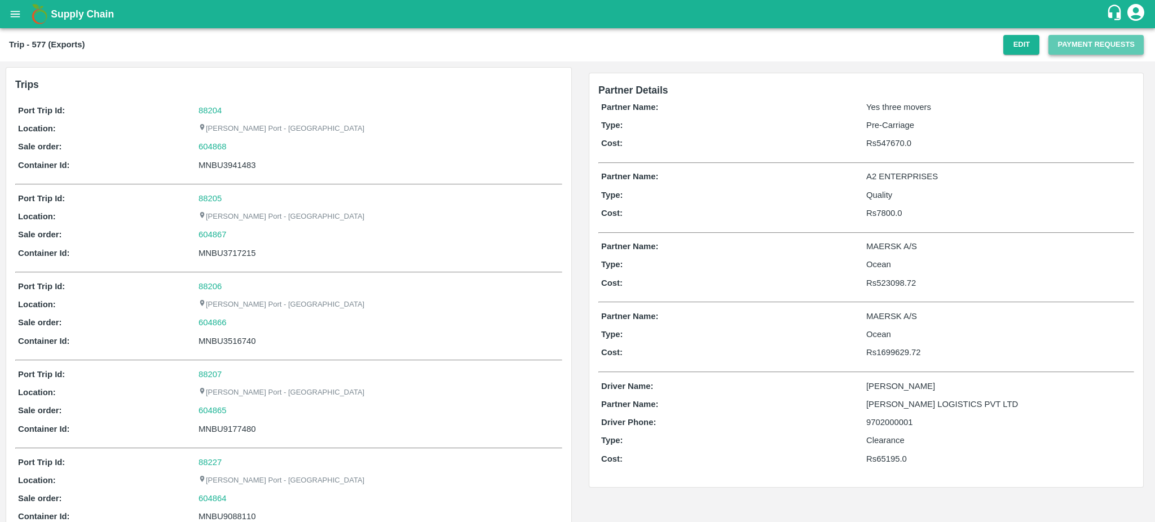
click at [1070, 48] on button "Payment Requests" at bounding box center [1095, 45] width 95 height 20
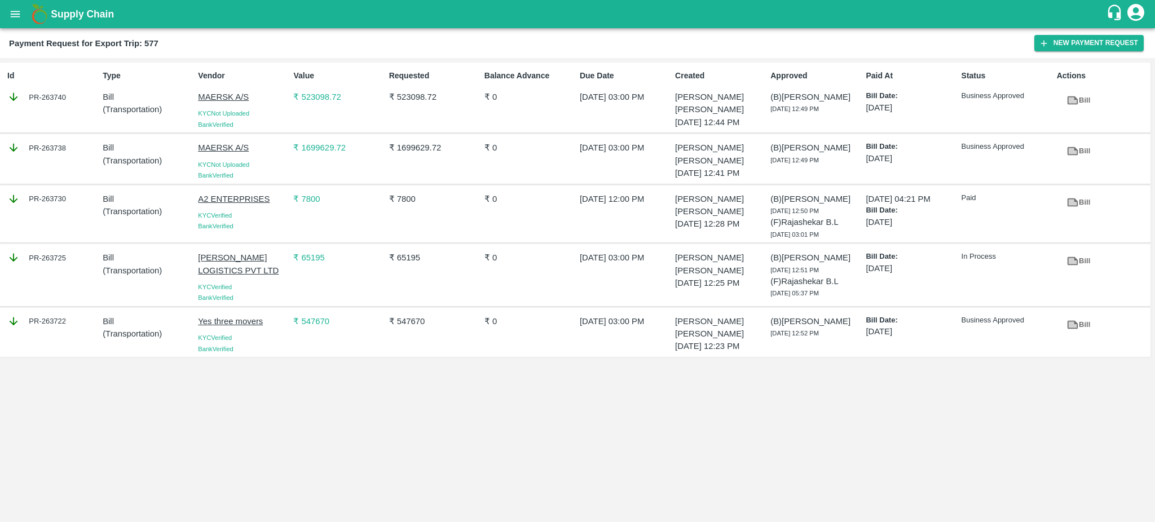
click at [74, 96] on div "PR-263740" at bounding box center [52, 97] width 91 height 12
copy div "PR-263740"
drag, startPoint x: 1024, startPoint y: 94, endPoint x: 954, endPoint y: 93, distance: 70.5
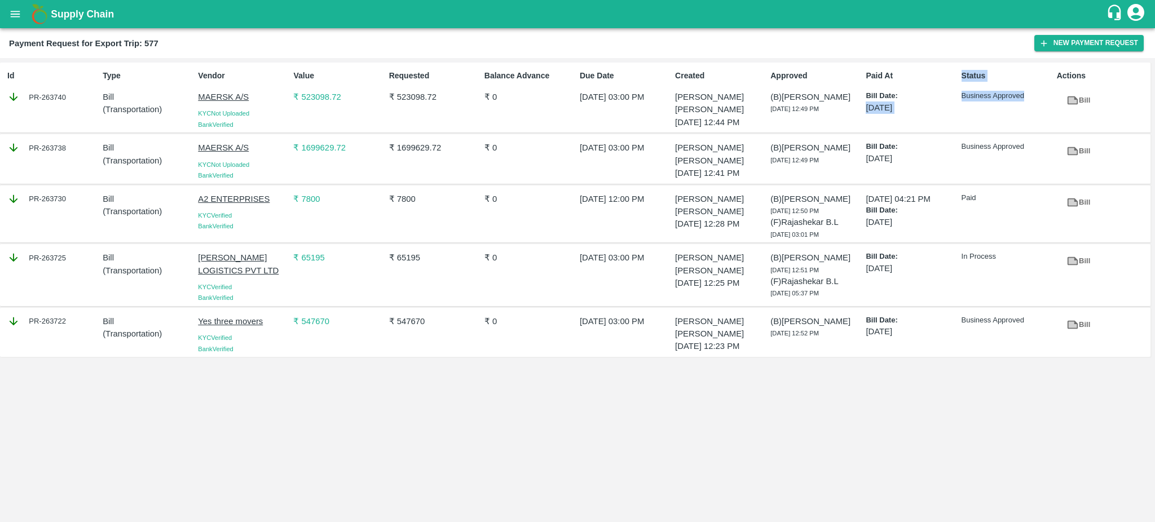
click at [954, 93] on div "Id PR-263740 Type Bill ( Transportation ) Vendor MAERSK A/S KYC Not Uploaded Ba…" at bounding box center [575, 98] width 1150 height 70
click at [954, 93] on p "Bill Date:" at bounding box center [911, 96] width 91 height 11
drag, startPoint x: 1029, startPoint y: 95, endPoint x: 959, endPoint y: 93, distance: 69.9
click at [959, 93] on div "Status Business Approved" at bounding box center [1004, 97] width 95 height 64
copy p "Business Approved"
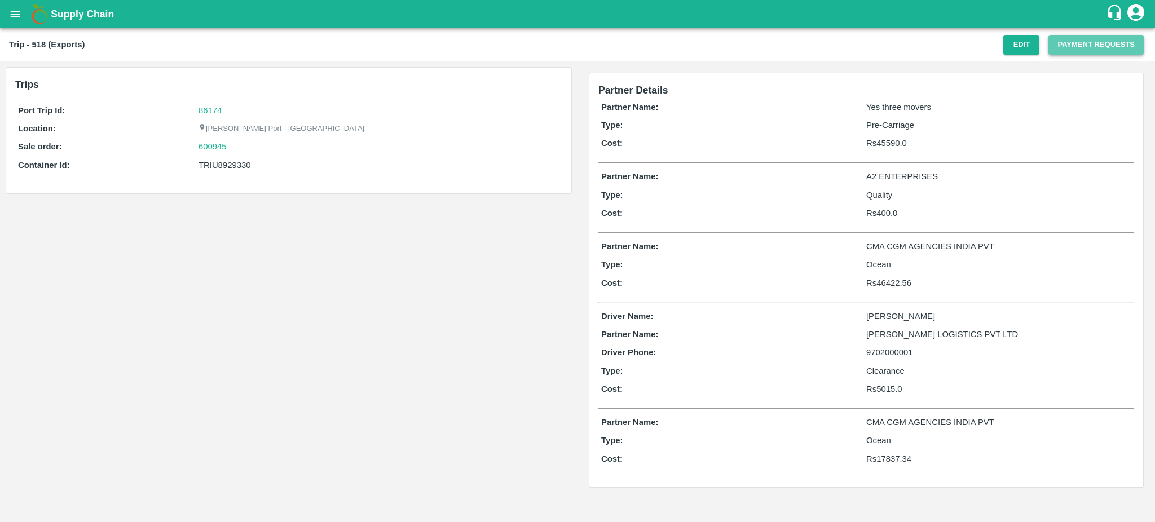
click at [1082, 46] on button "Payment Requests" at bounding box center [1095, 45] width 95 height 20
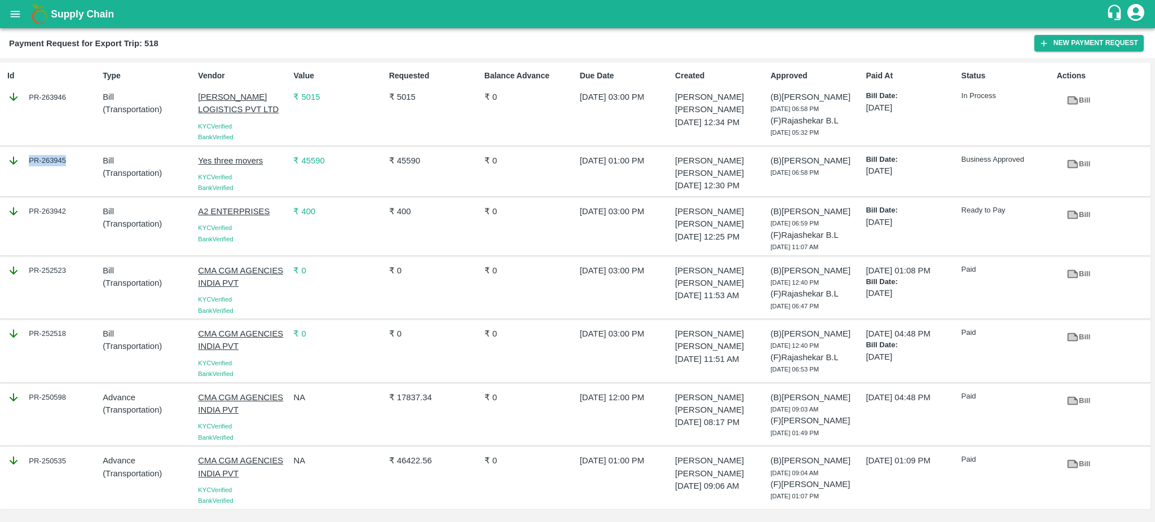
drag, startPoint x: 71, startPoint y: 162, endPoint x: 64, endPoint y: 164, distance: 6.9
click at [64, 164] on div "PR-263945" at bounding box center [52, 161] width 91 height 12
copy div "PR-263945"
drag, startPoint x: 955, startPoint y: 155, endPoint x: 1034, endPoint y: 157, distance: 79.0
click at [1034, 157] on div "PR-263945 Bill ( Transportation ) Yes three movers KYC Verified Bank Verified ₹…" at bounding box center [575, 172] width 1150 height 50
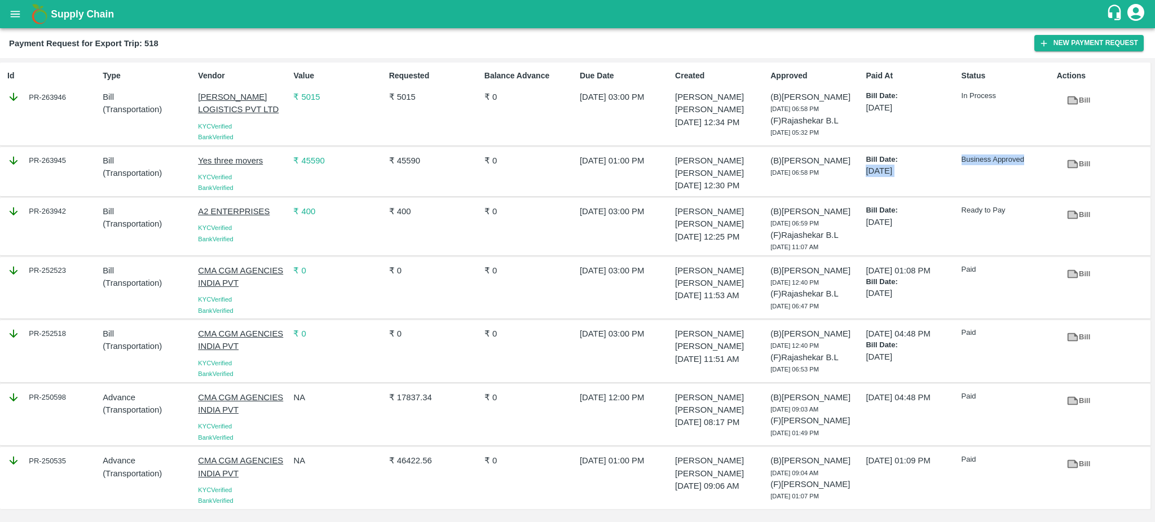
click at [1034, 157] on p "Business Approved" at bounding box center [1006, 160] width 91 height 11
drag, startPoint x: 1034, startPoint y: 157, endPoint x: 960, endPoint y: 158, distance: 74.5
click at [960, 158] on div "Business Approved" at bounding box center [1004, 171] width 95 height 43
copy p "Business Approved"
